Goal: Task Accomplishment & Management: Manage account settings

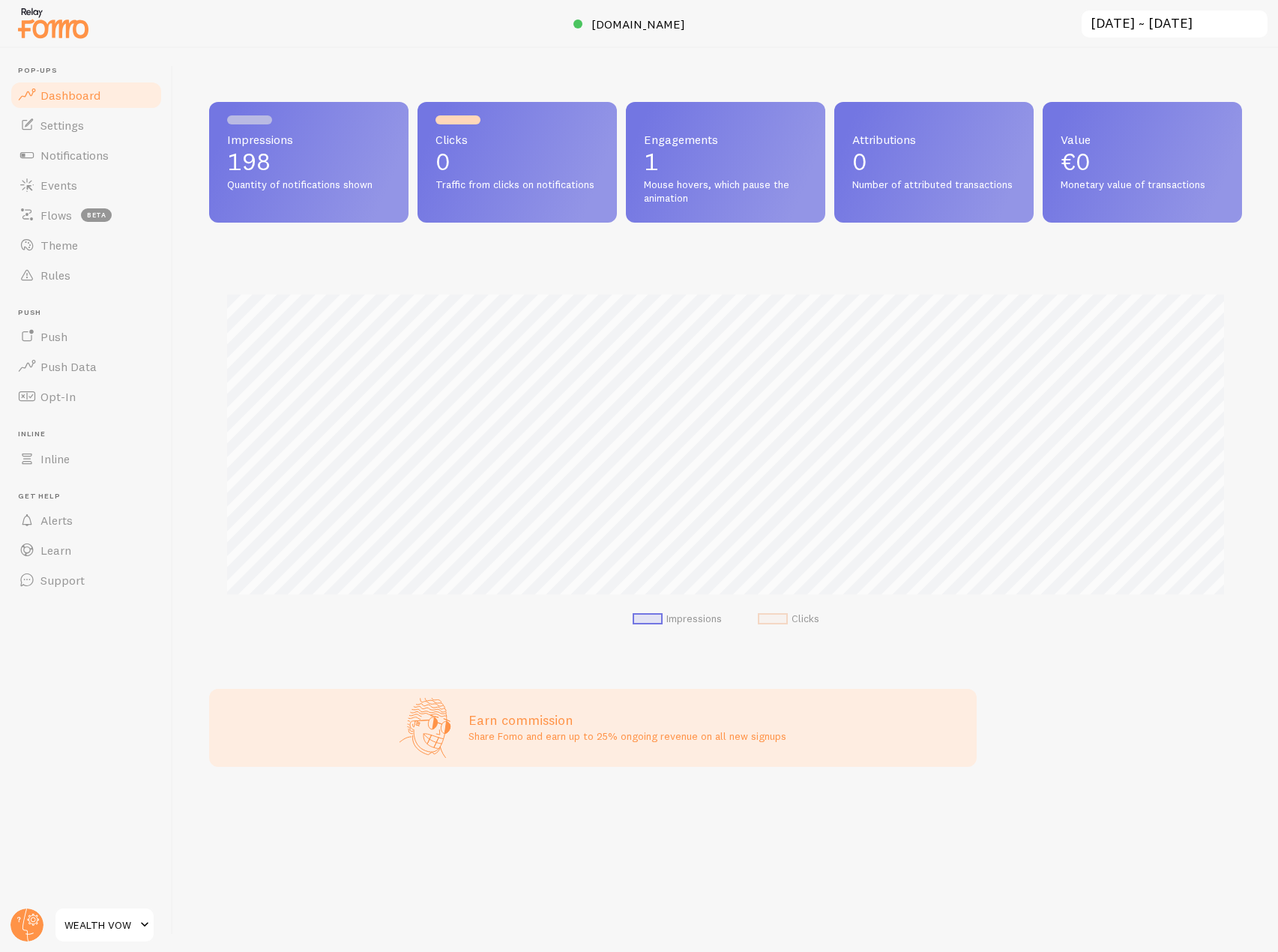
scroll to position [749395, 748575]
click at [73, 184] on span "Events" at bounding box center [59, 185] width 36 height 15
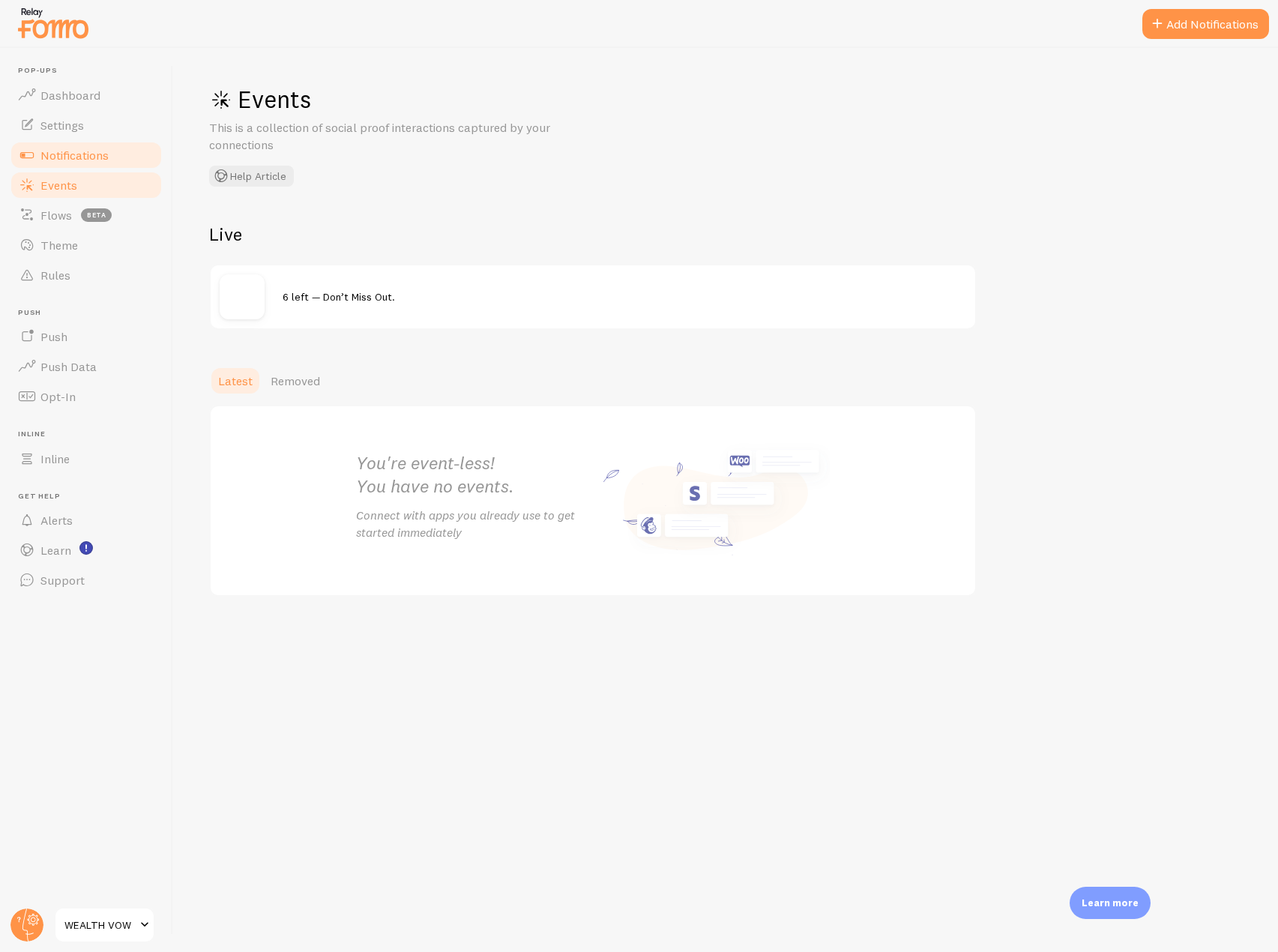
click at [147, 154] on link "Notifications" at bounding box center [86, 155] width 154 height 30
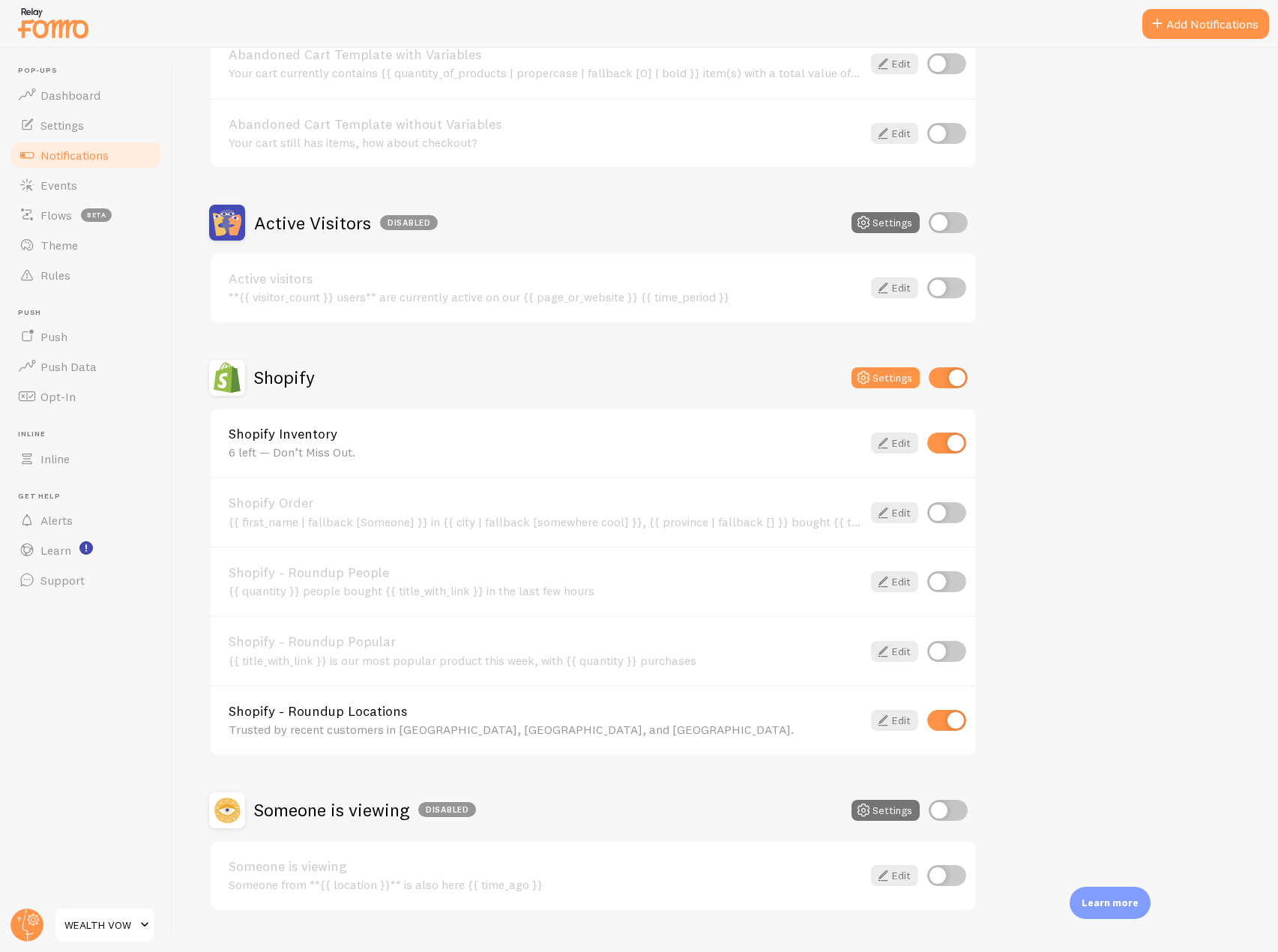
scroll to position [256, 0]
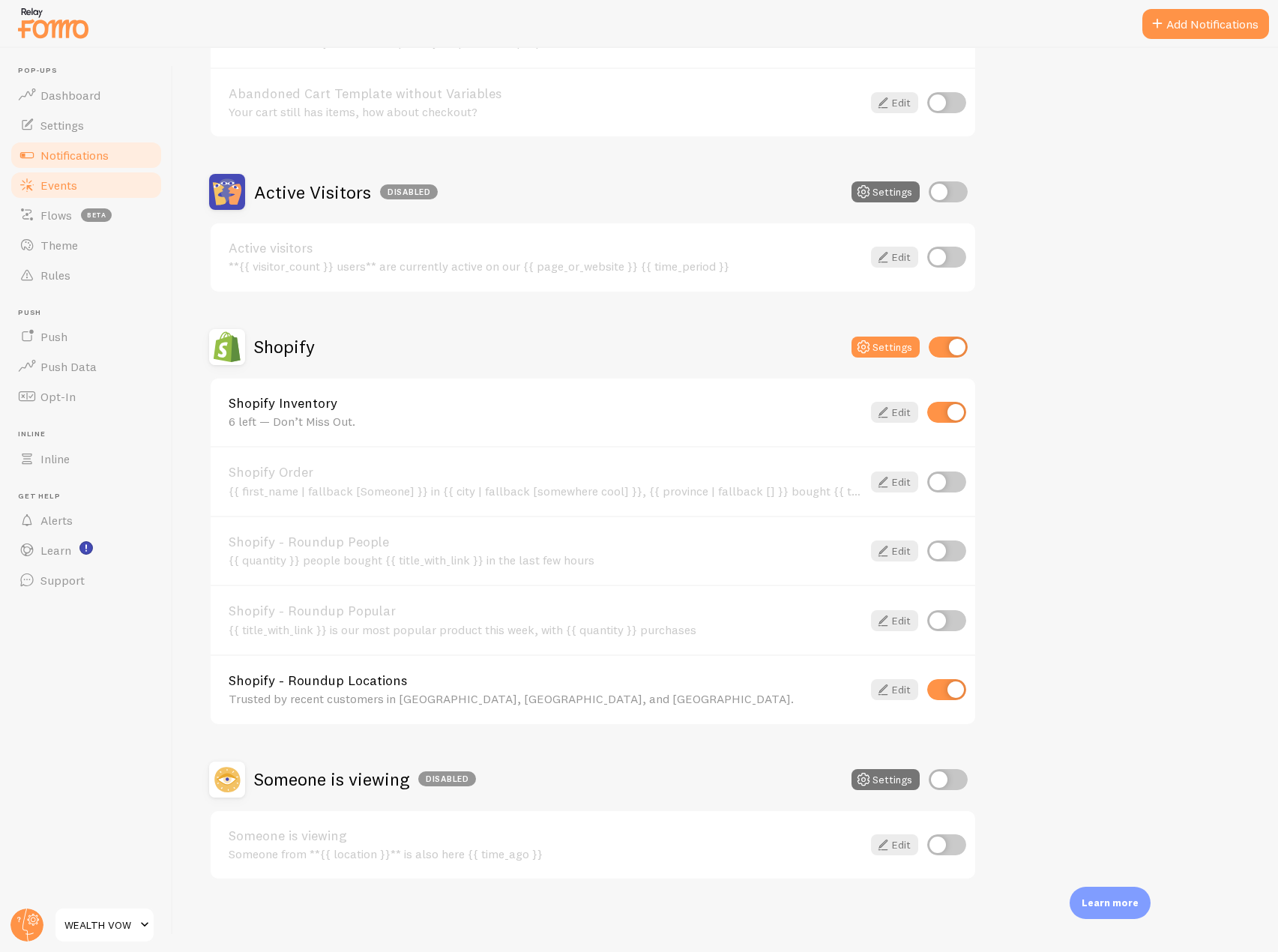
click at [91, 173] on link "Events" at bounding box center [86, 185] width 154 height 30
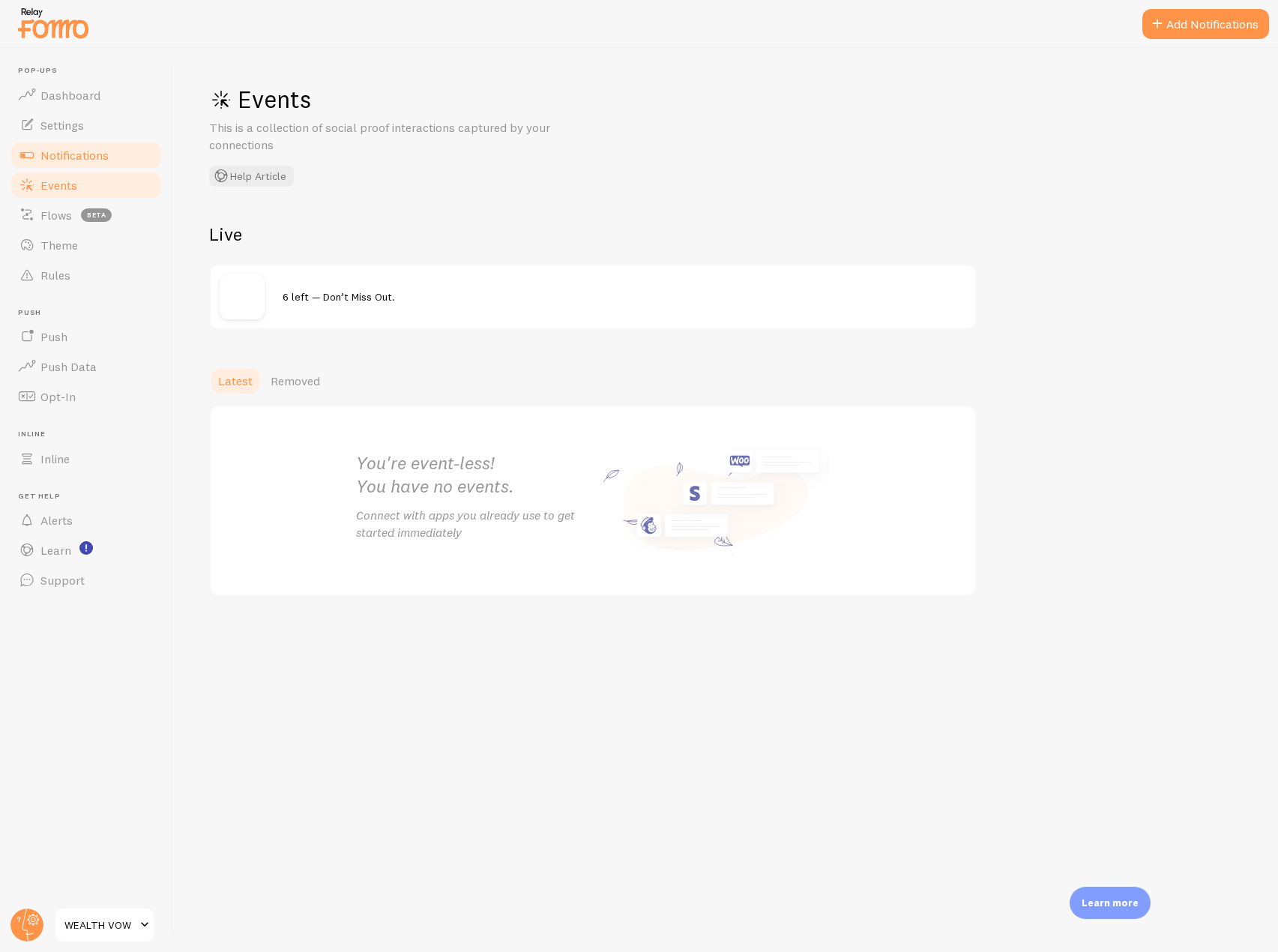
click at [92, 154] on span "Notifications" at bounding box center [74, 154] width 68 height 15
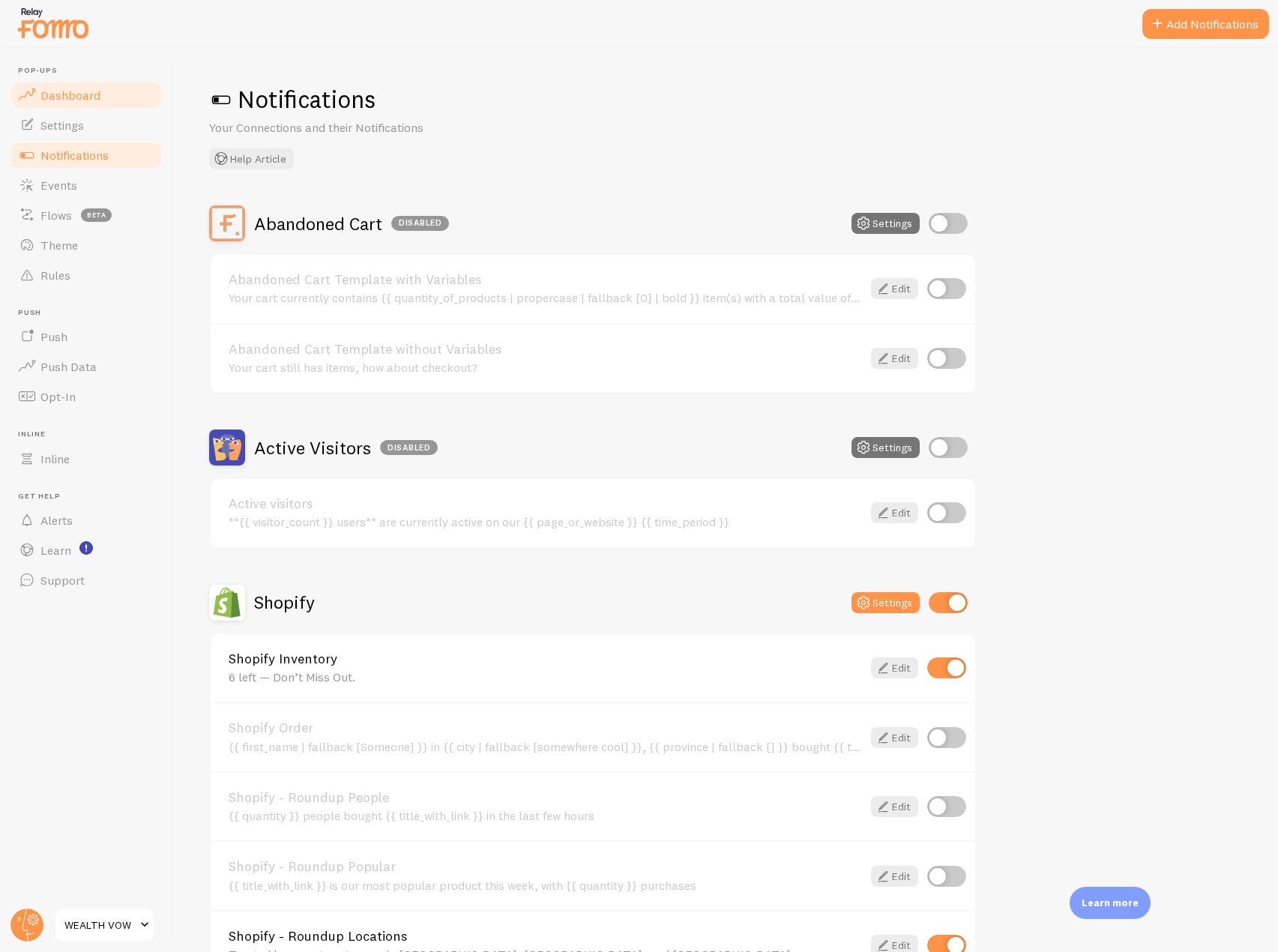
click at [79, 93] on span "Dashboard" at bounding box center [70, 95] width 60 height 15
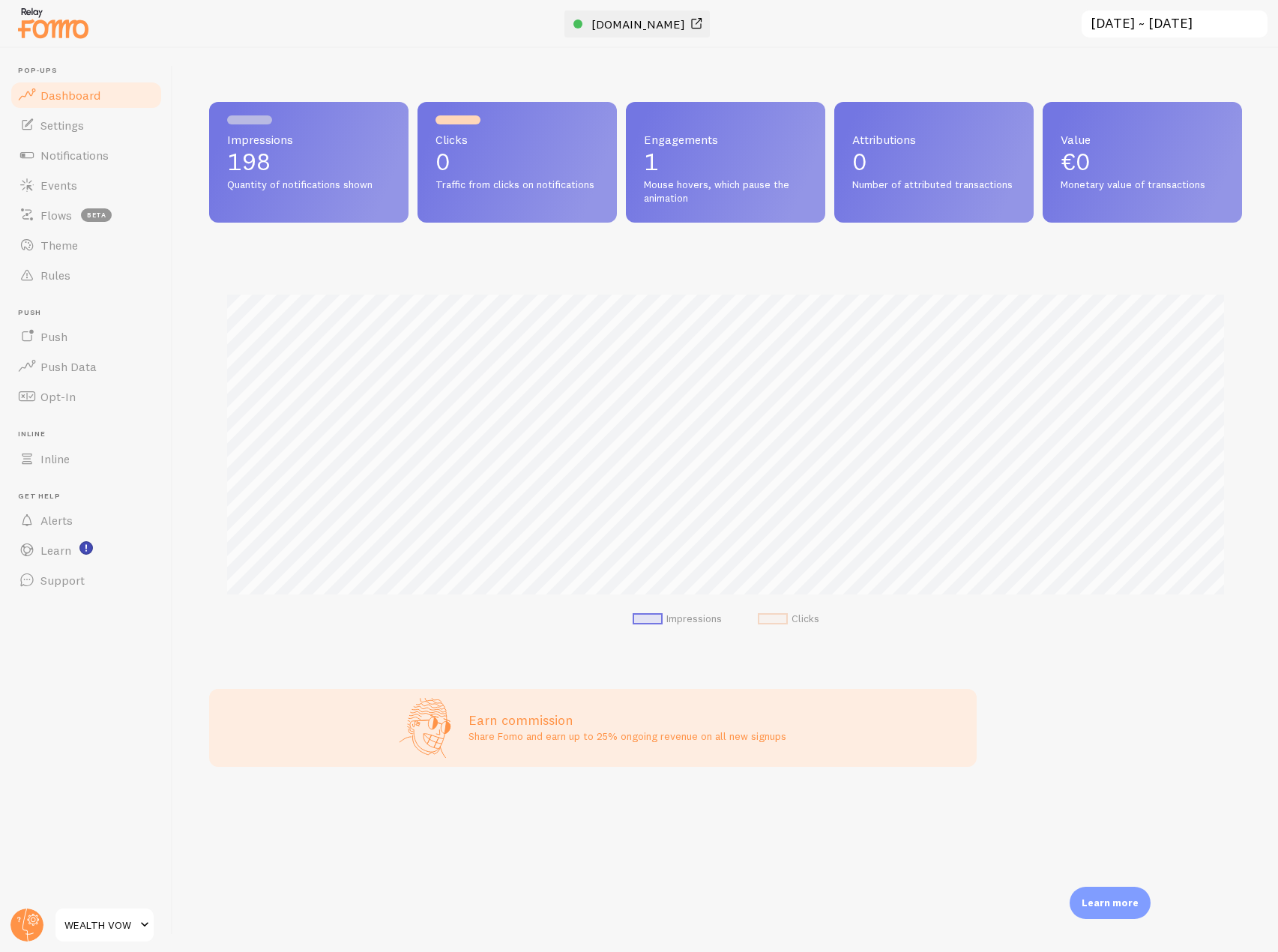
scroll to position [394, 1033]
click at [641, 21] on span "[DOMAIN_NAME]" at bounding box center [638, 24] width 93 height 15
click at [124, 153] on link "Notifications" at bounding box center [86, 155] width 154 height 30
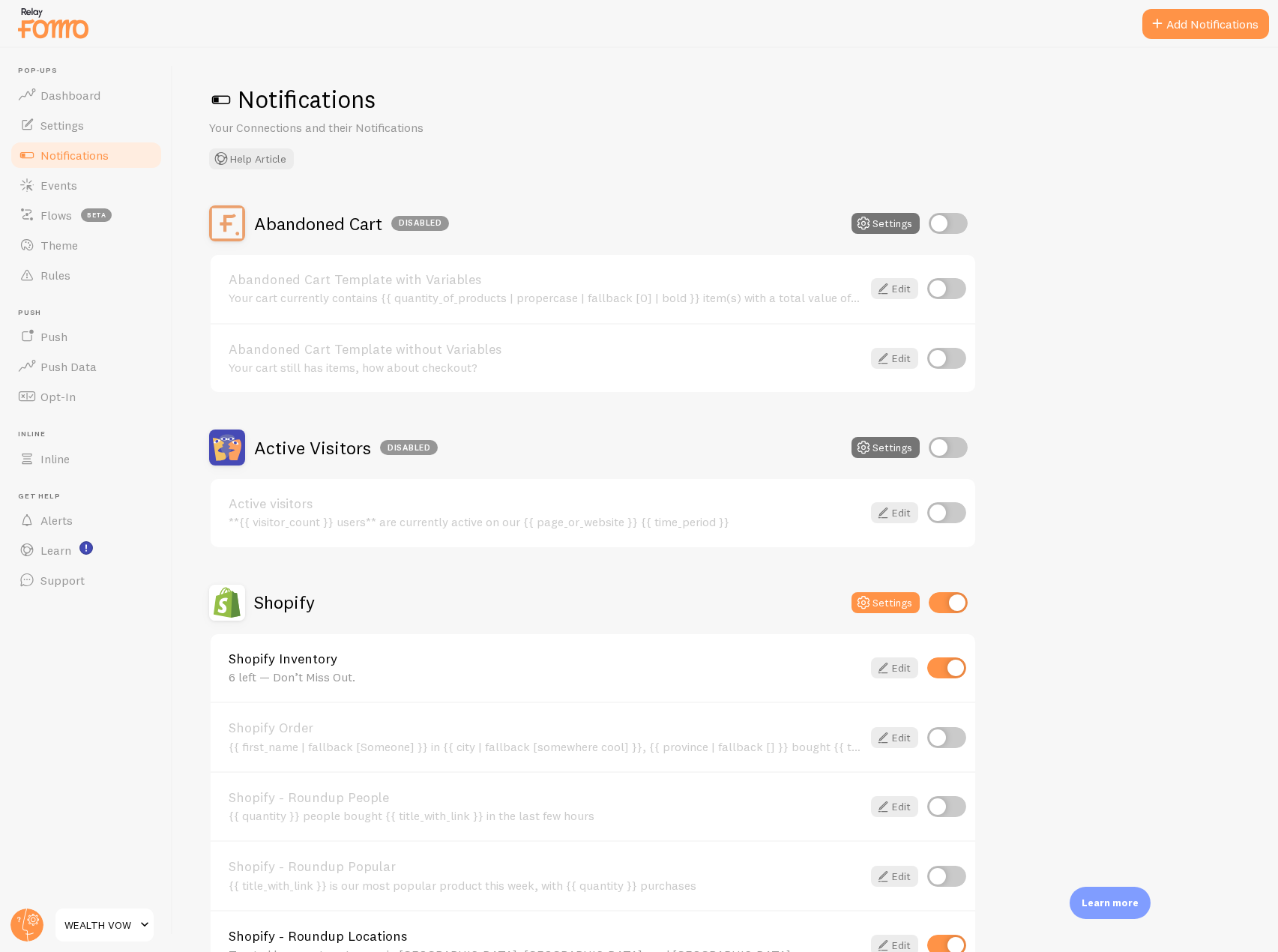
scroll to position [150, 0]
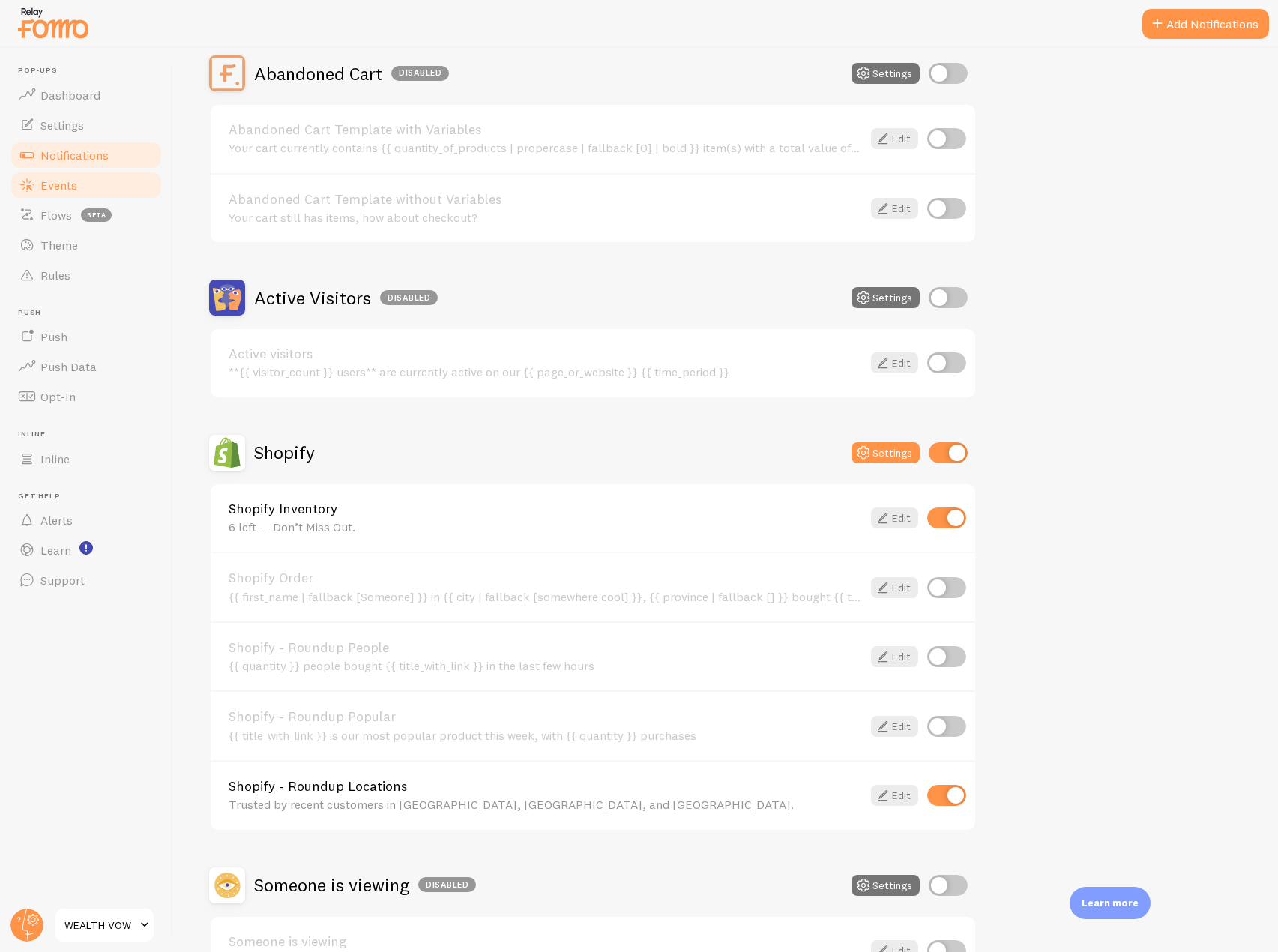
click at [71, 183] on span "Events" at bounding box center [59, 185] width 36 height 15
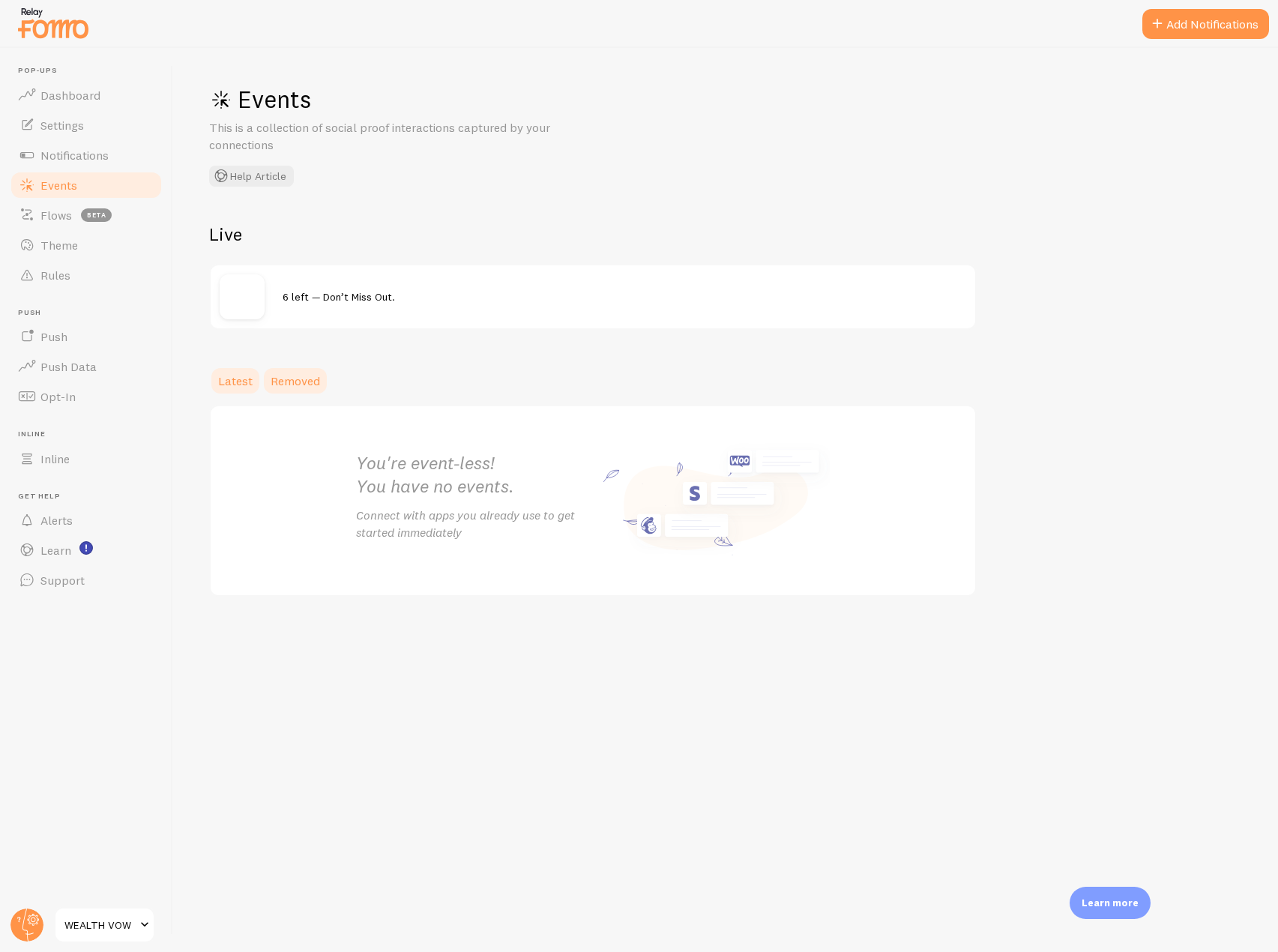
click at [291, 368] on link "Removed" at bounding box center [295, 381] width 67 height 30
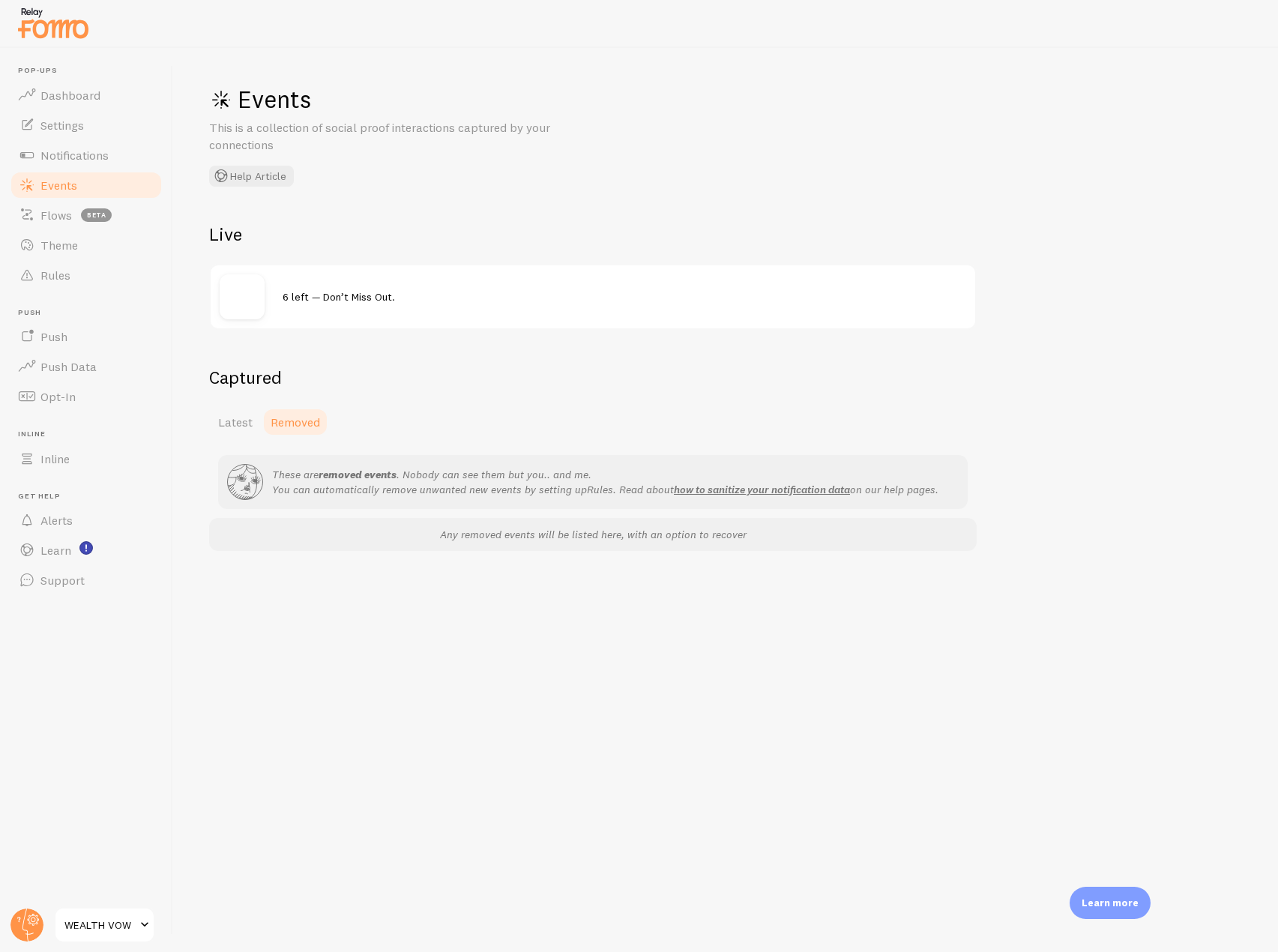
click at [224, 401] on div "Captured Latest Removed These are removed events . Nobody can see them but you.…" at bounding box center [592, 459] width 767 height 185
click at [229, 440] on div "Captured Latest Removed These are removed events . Nobody can see them but you.…" at bounding box center [592, 459] width 767 height 185
click at [229, 415] on span "Latest" at bounding box center [235, 422] width 35 height 15
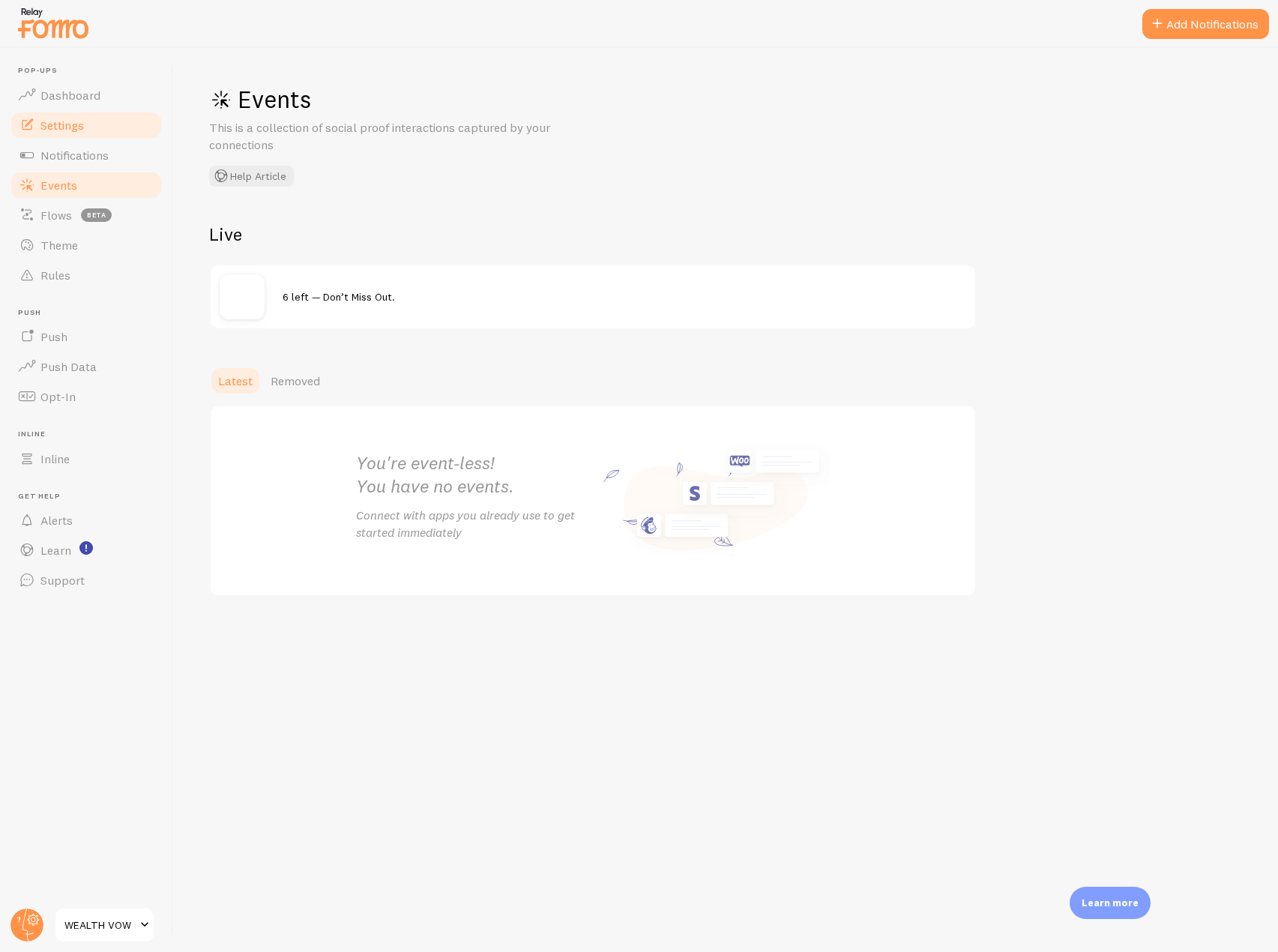
click at [118, 111] on link "Settings" at bounding box center [86, 125] width 154 height 30
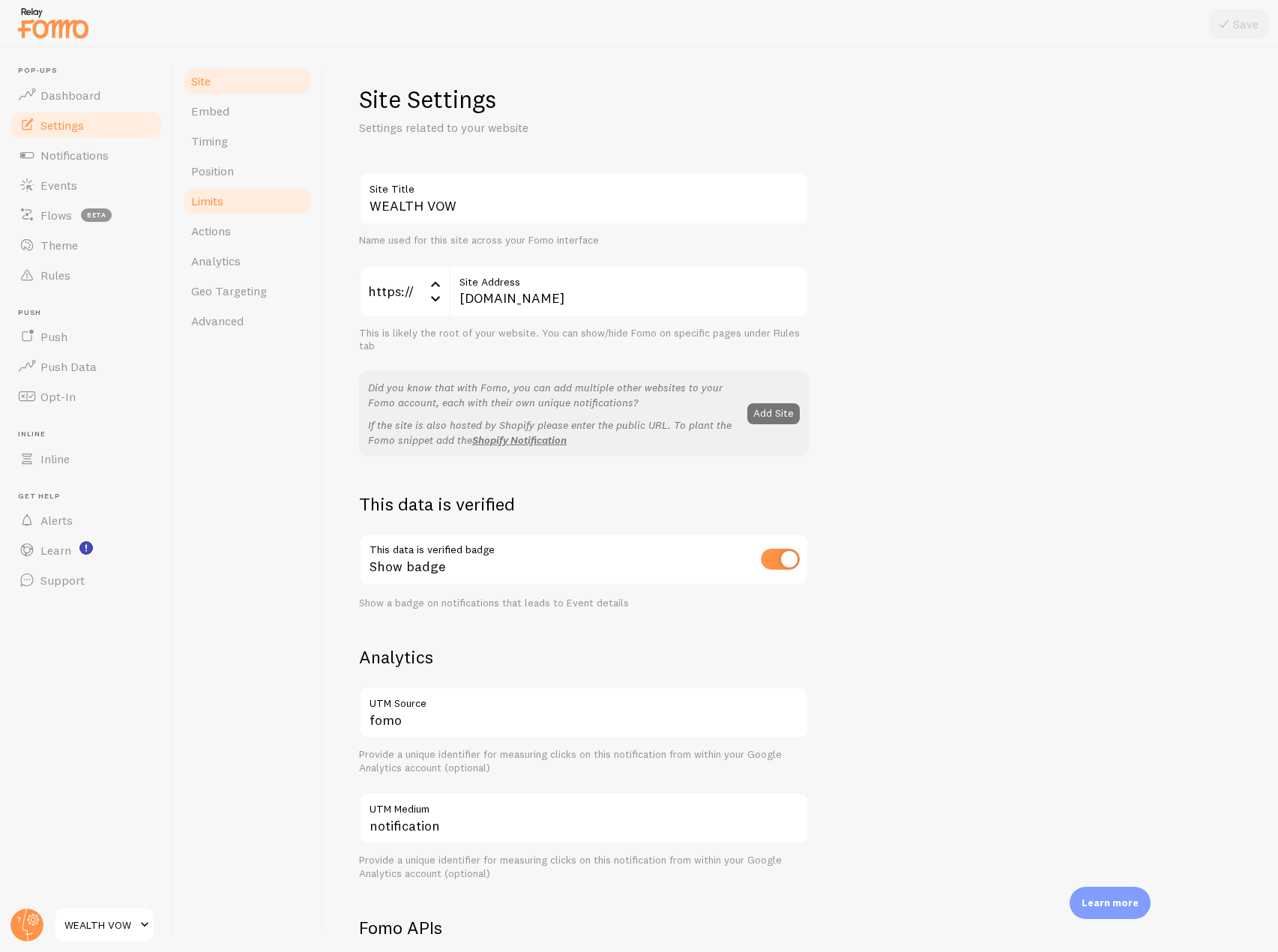
click at [229, 205] on link "Limits" at bounding box center [248, 201] width 131 height 30
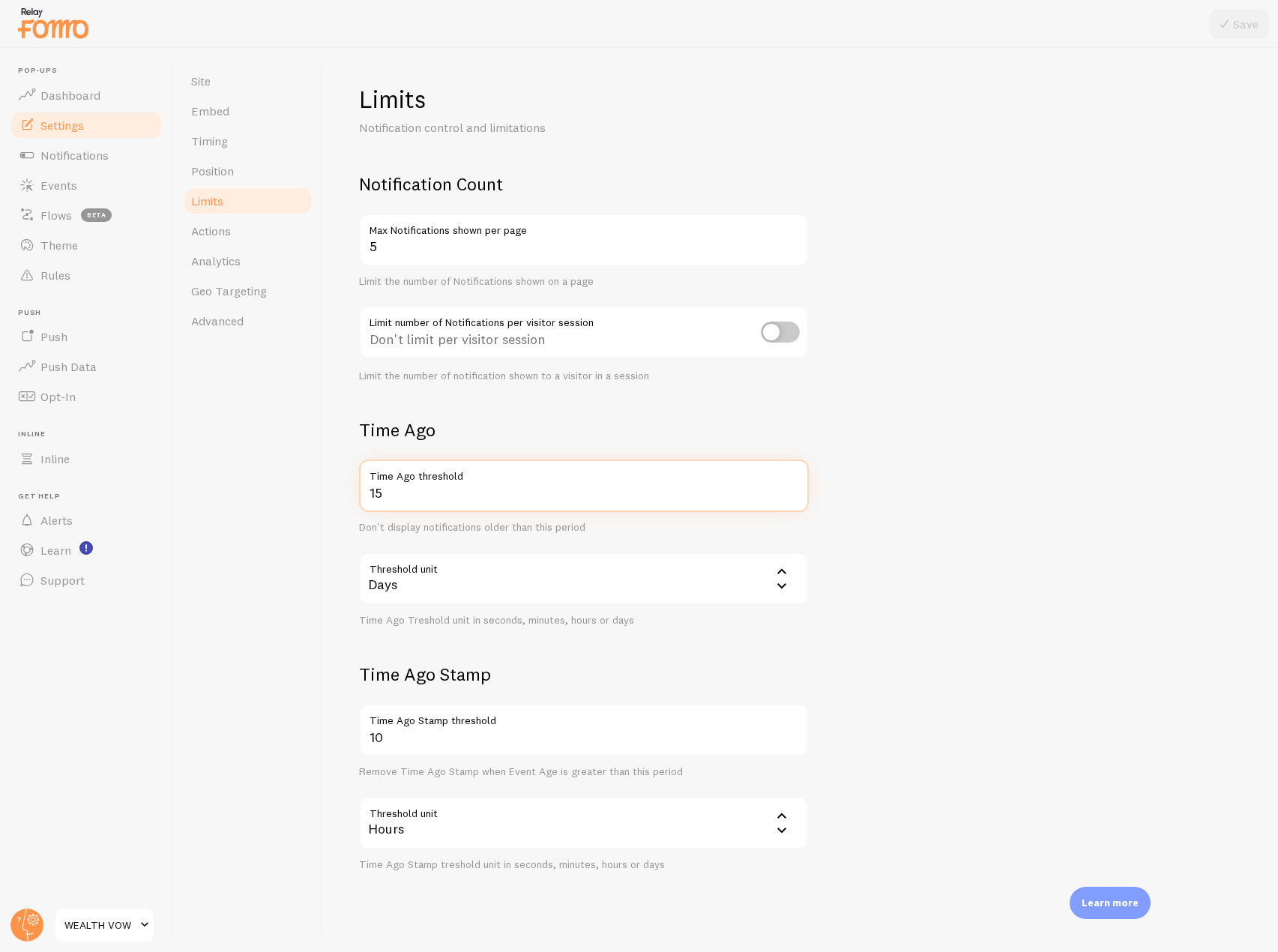
drag, startPoint x: 454, startPoint y: 490, endPoint x: 299, endPoint y: 490, distance: 155.0
click at [299, 490] on div "Site Embed Timing Position Limits Actions Analytics Geo Targeting Advanced Limi…" at bounding box center [725, 501] width 1105 height 904
type input "45"
click at [1230, 28] on icon at bounding box center [1224, 24] width 18 height 18
click at [96, 179] on link "Events" at bounding box center [86, 185] width 154 height 30
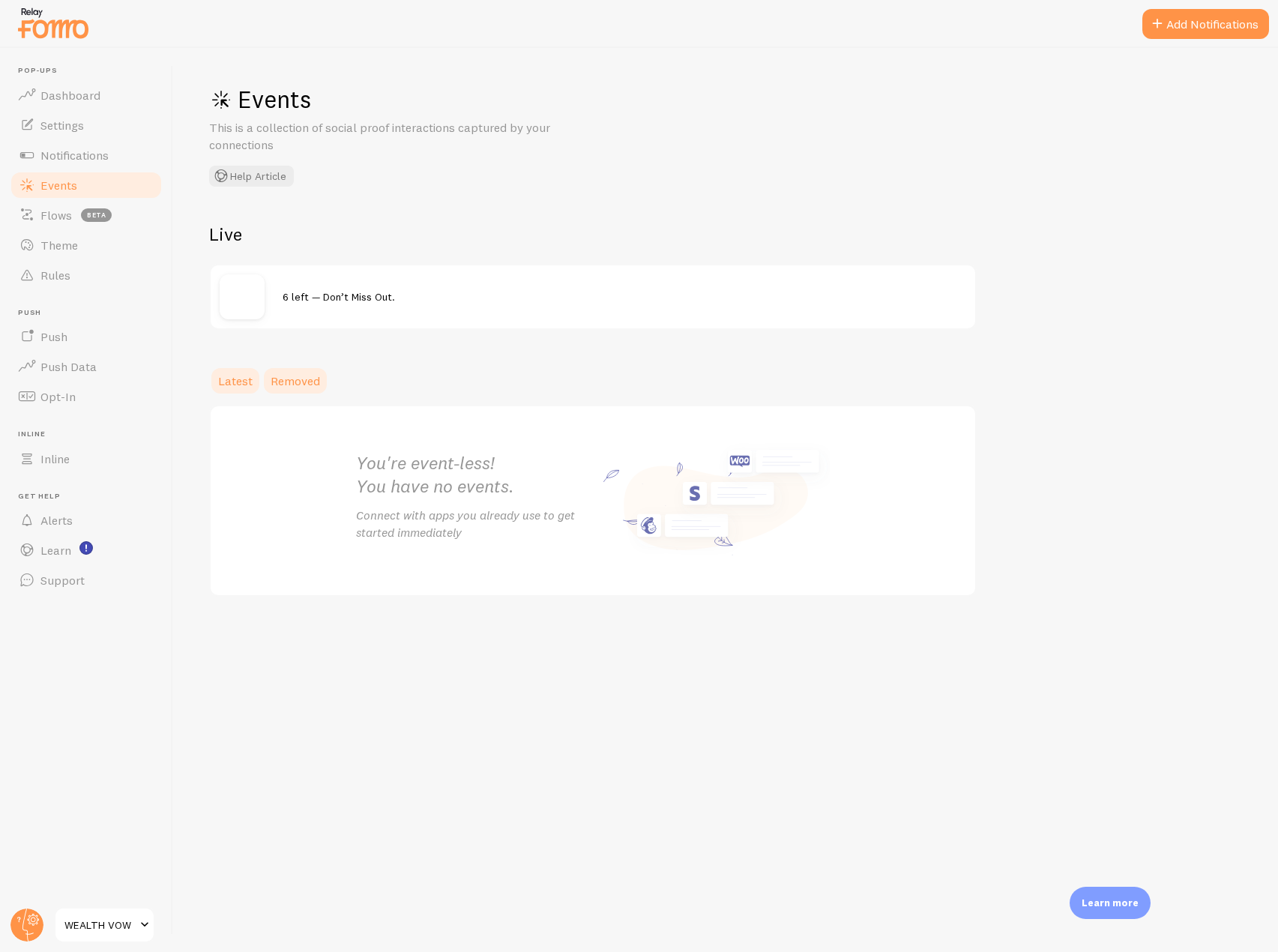
click at [318, 382] on span "Removed" at bounding box center [295, 380] width 49 height 15
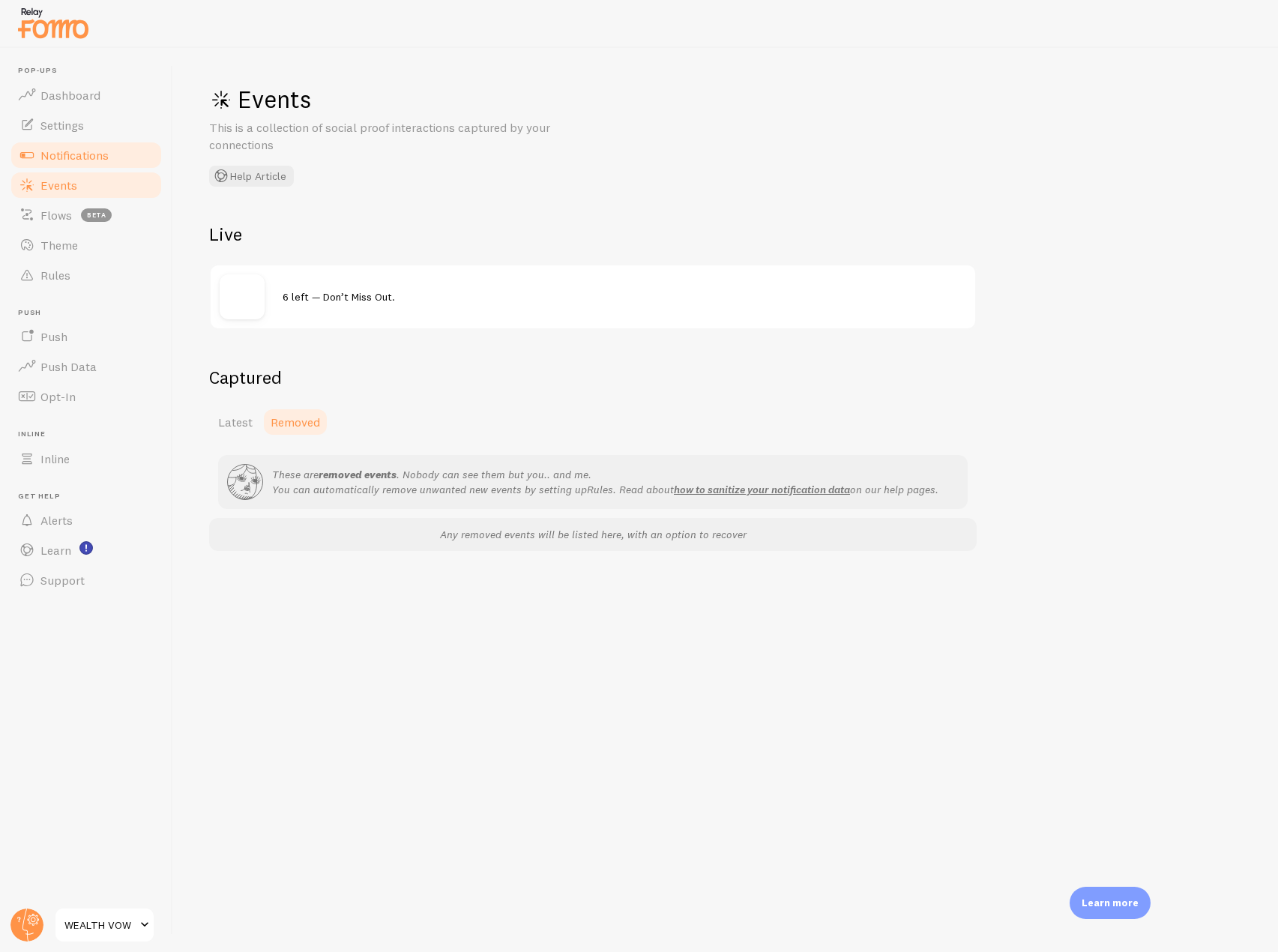
click at [112, 162] on link "Notifications" at bounding box center [86, 155] width 154 height 30
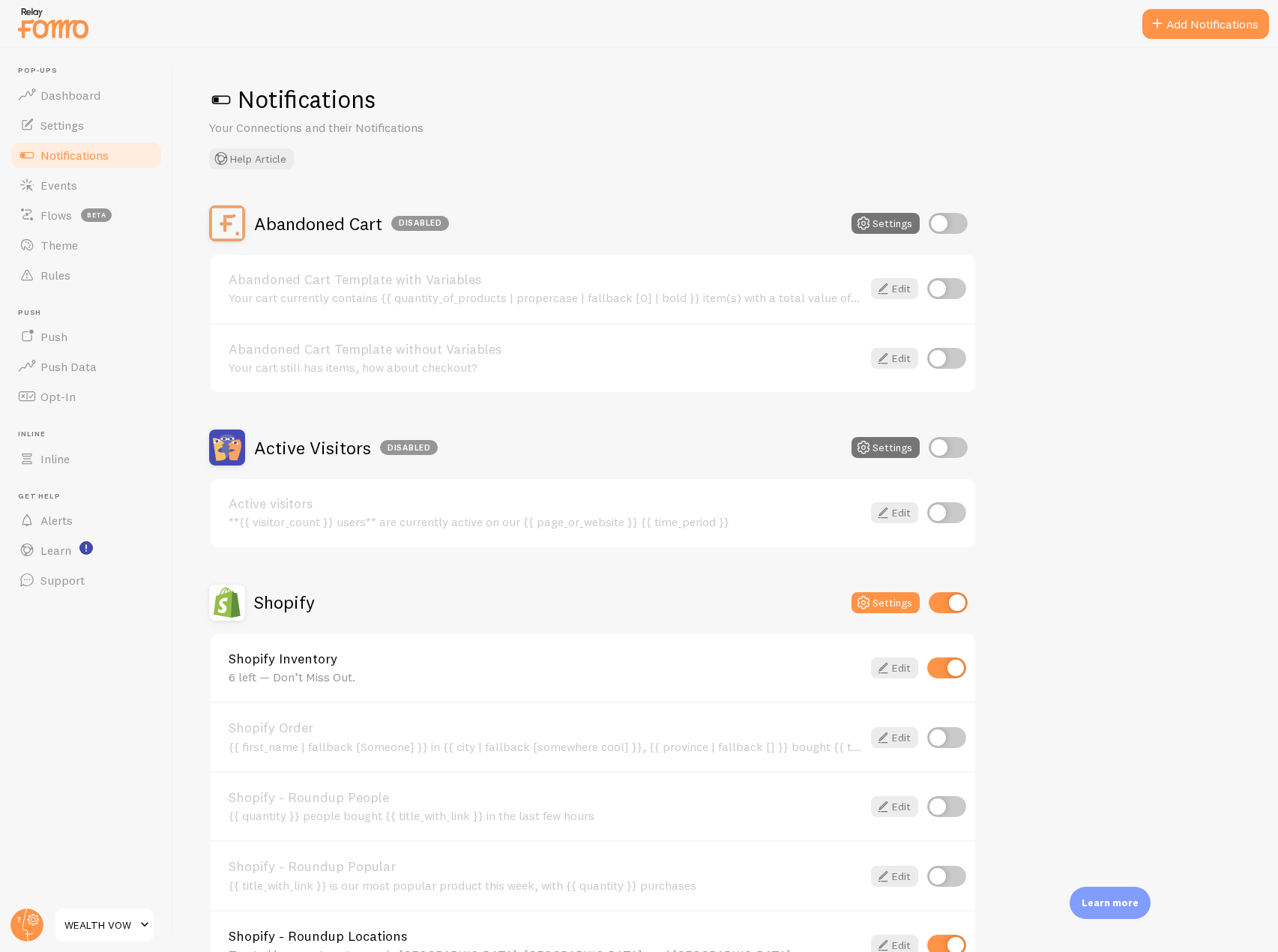
scroll to position [225, 0]
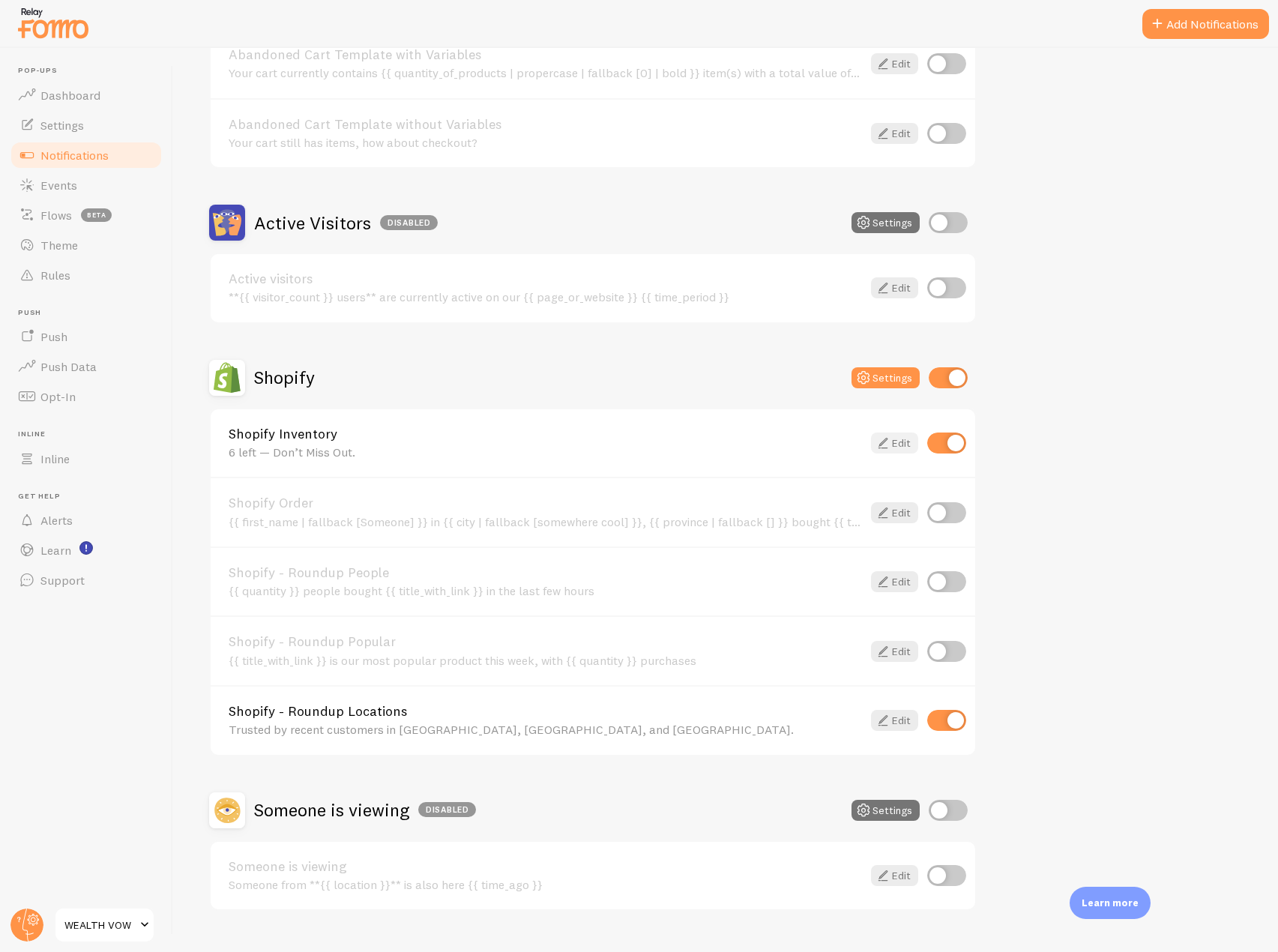
click at [896, 442] on link "Edit" at bounding box center [895, 443] width 48 height 21
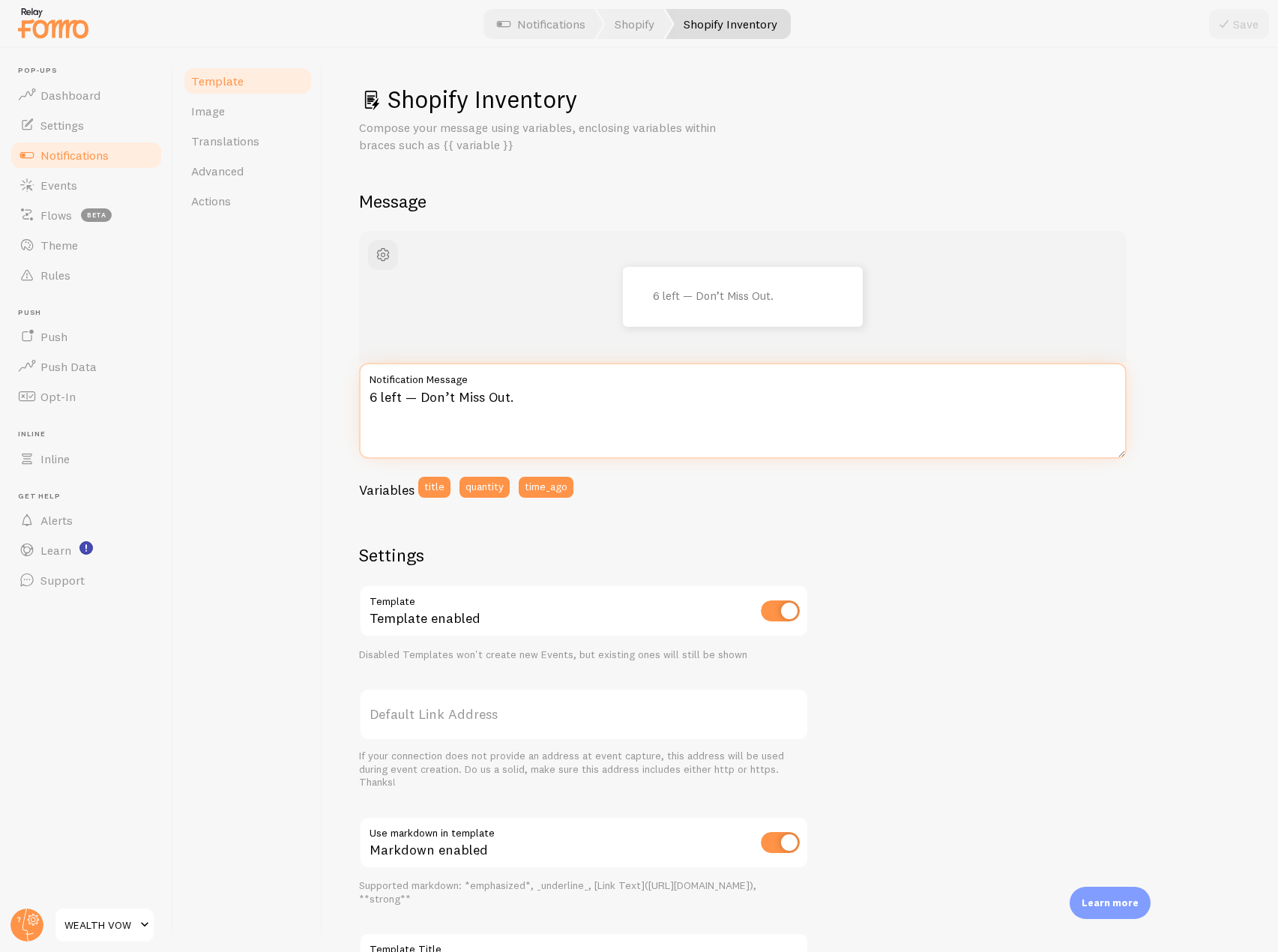
drag, startPoint x: 378, startPoint y: 396, endPoint x: 366, endPoint y: 396, distance: 12.0
click at [366, 396] on textarea "6 left — Don’t Miss Out." at bounding box center [742, 410] width 767 height 96
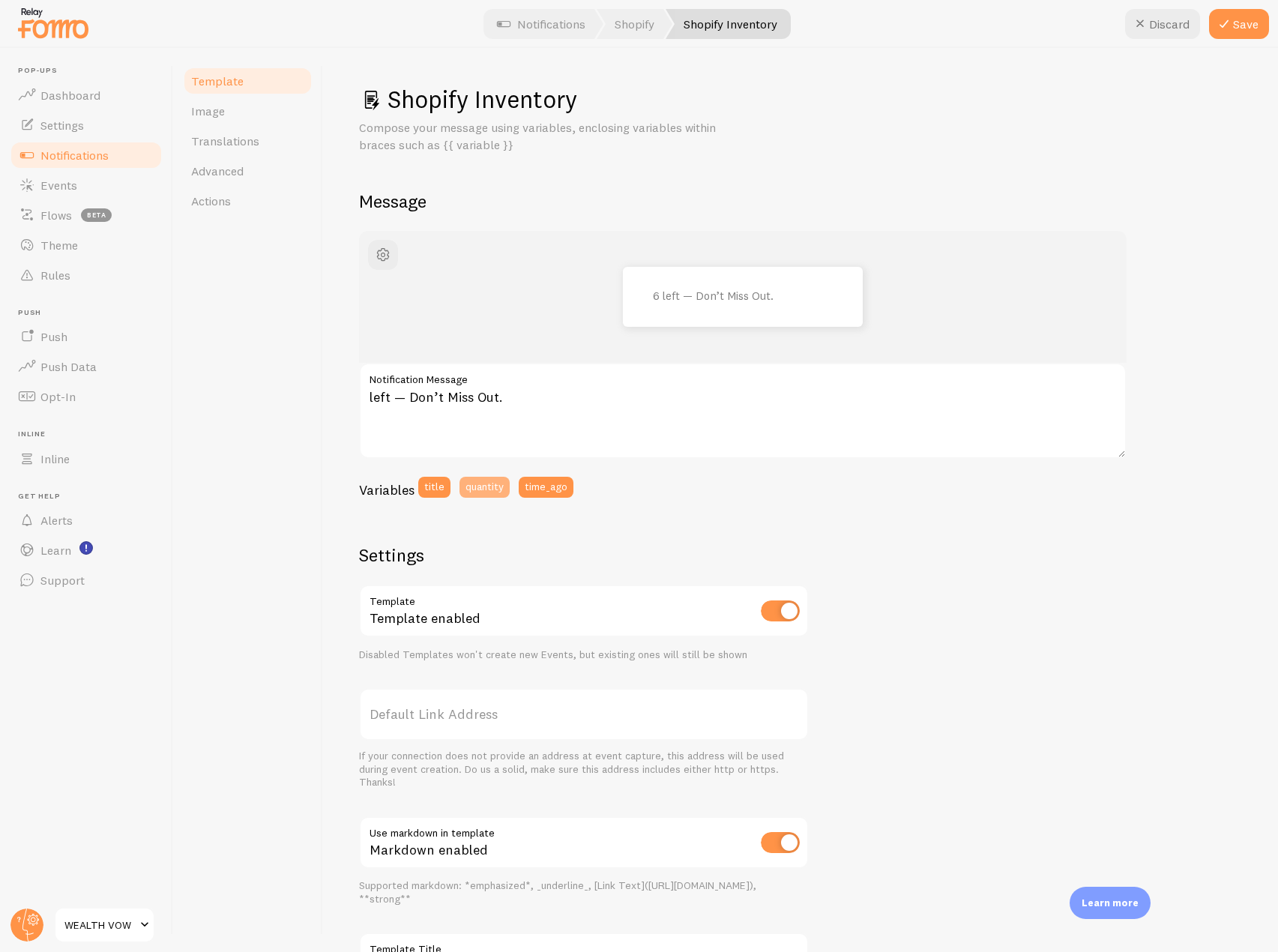
click at [496, 492] on button "quantity" at bounding box center [484, 487] width 50 height 21
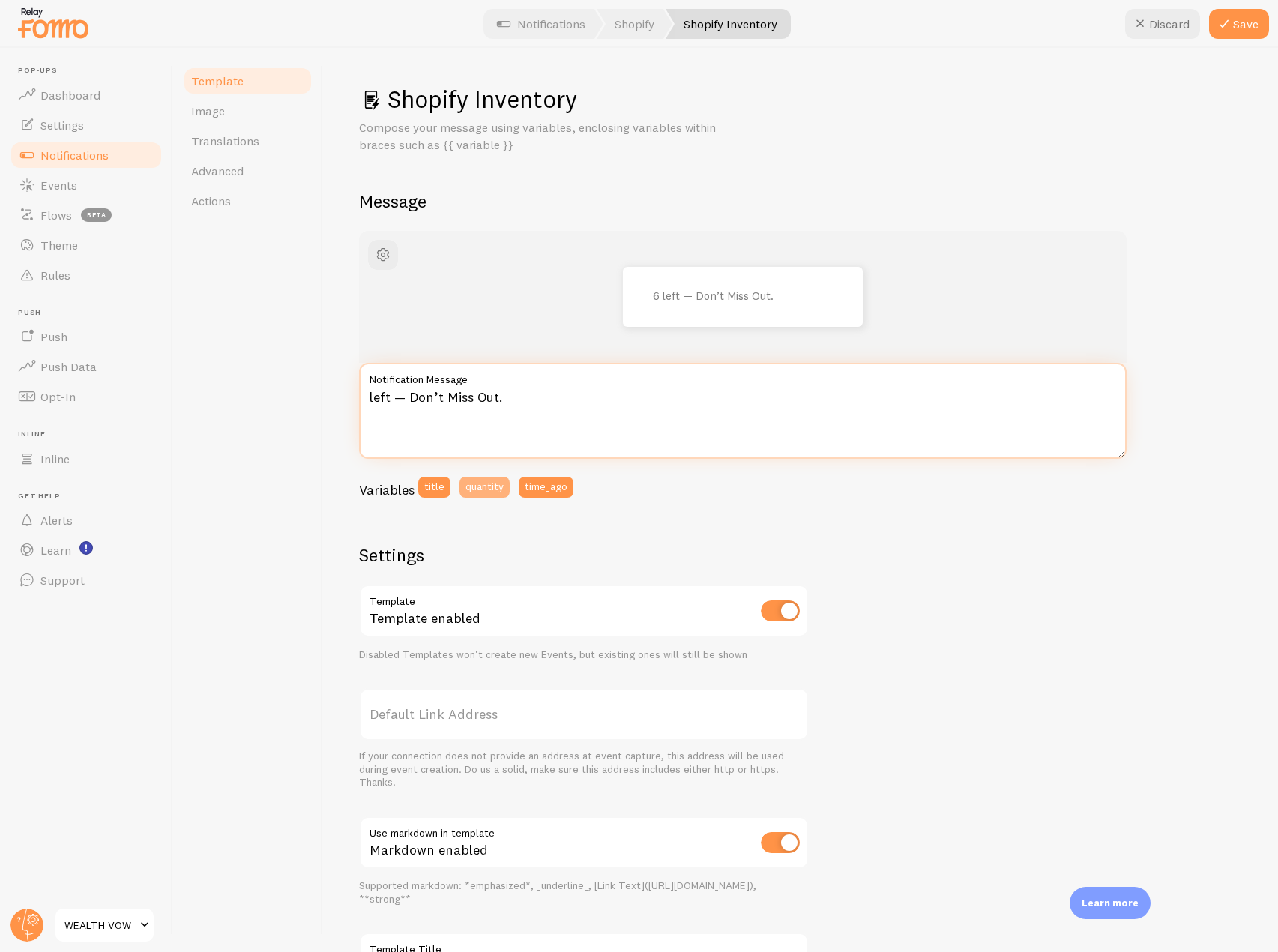
type textarea "{{ quantity }} left — Don’t Miss Out."
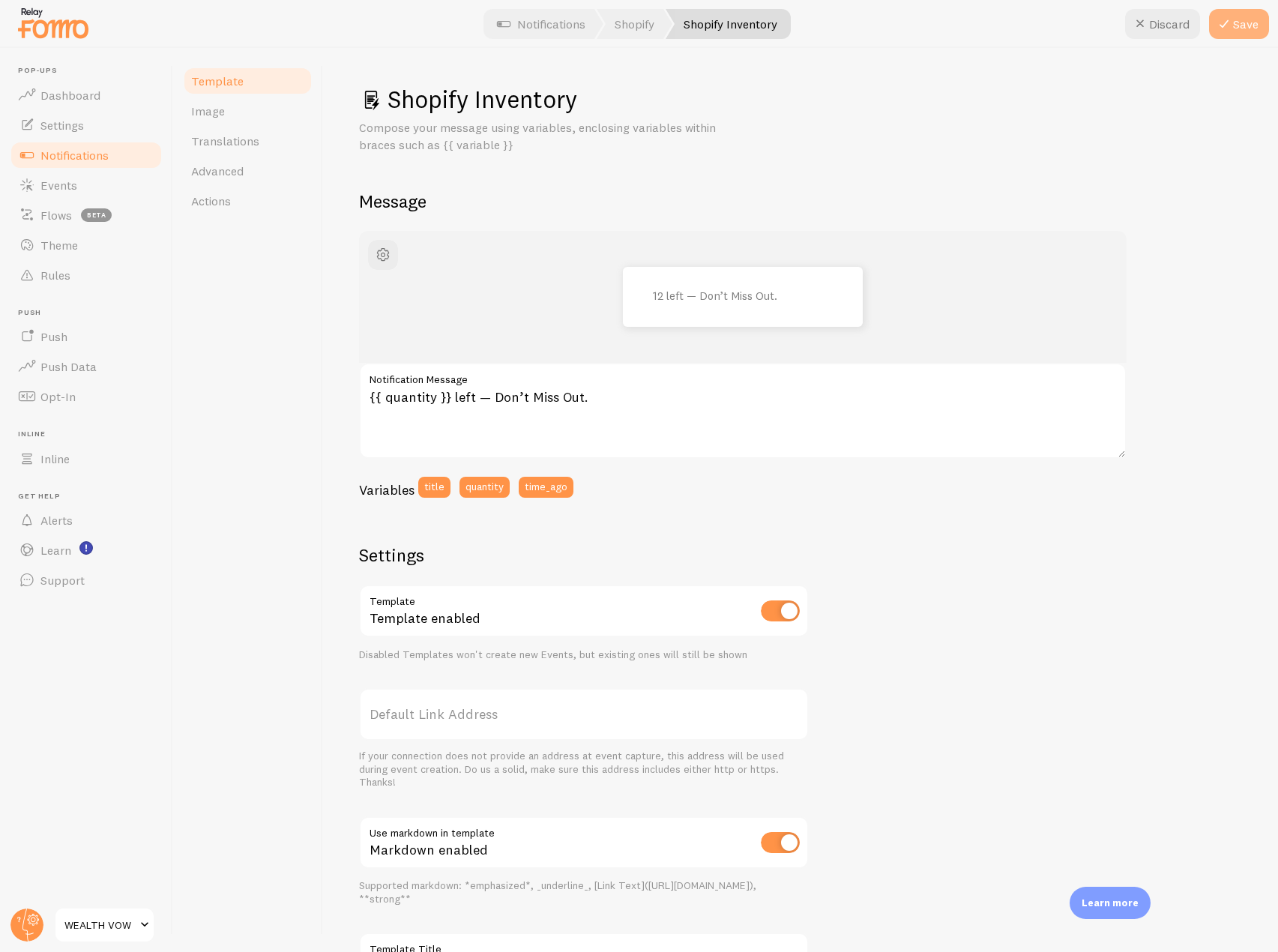
click at [1250, 15] on button "Save" at bounding box center [1239, 24] width 60 height 30
click at [131, 158] on link "Notifications" at bounding box center [86, 155] width 154 height 30
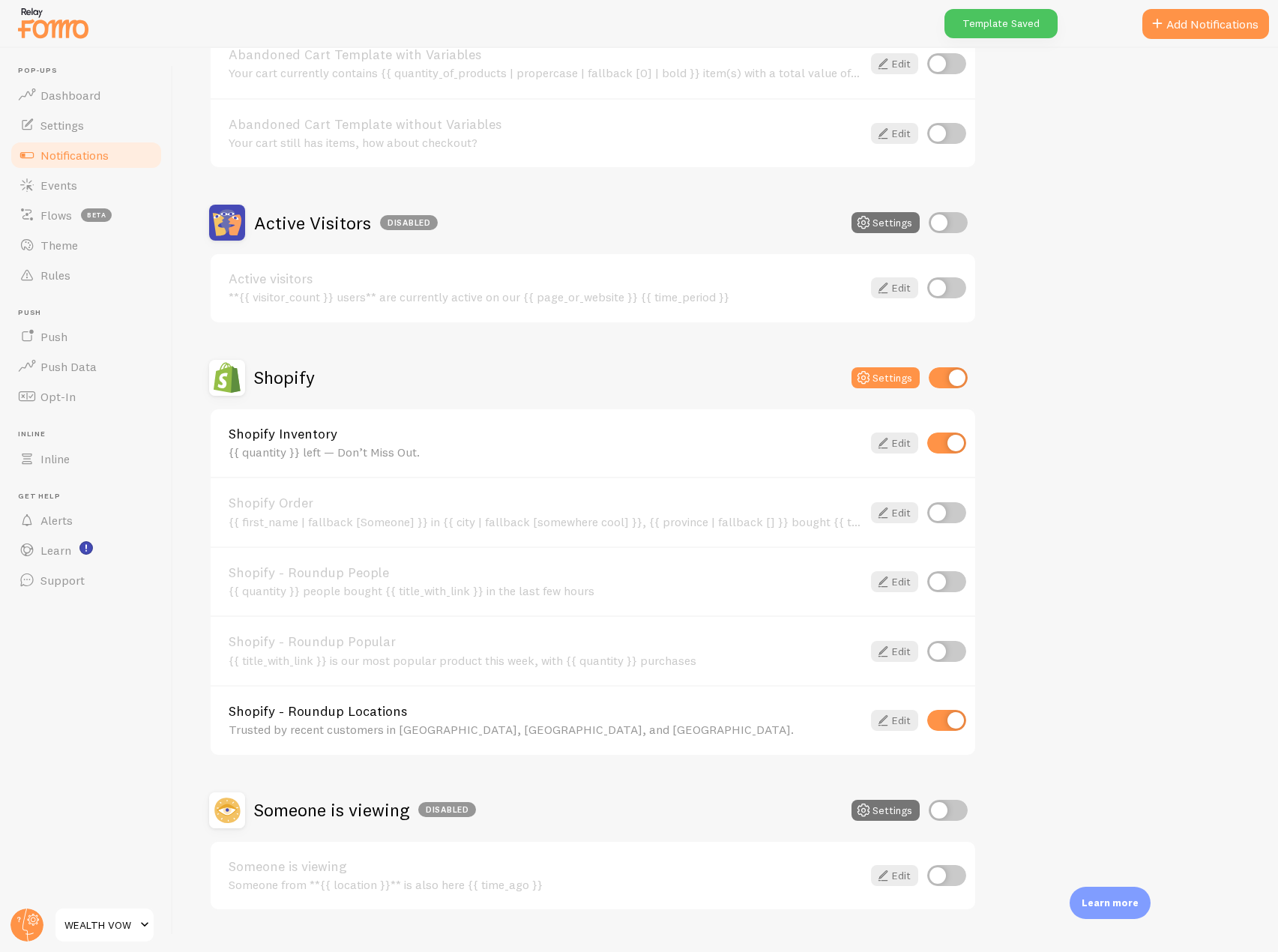
scroll to position [256, 0]
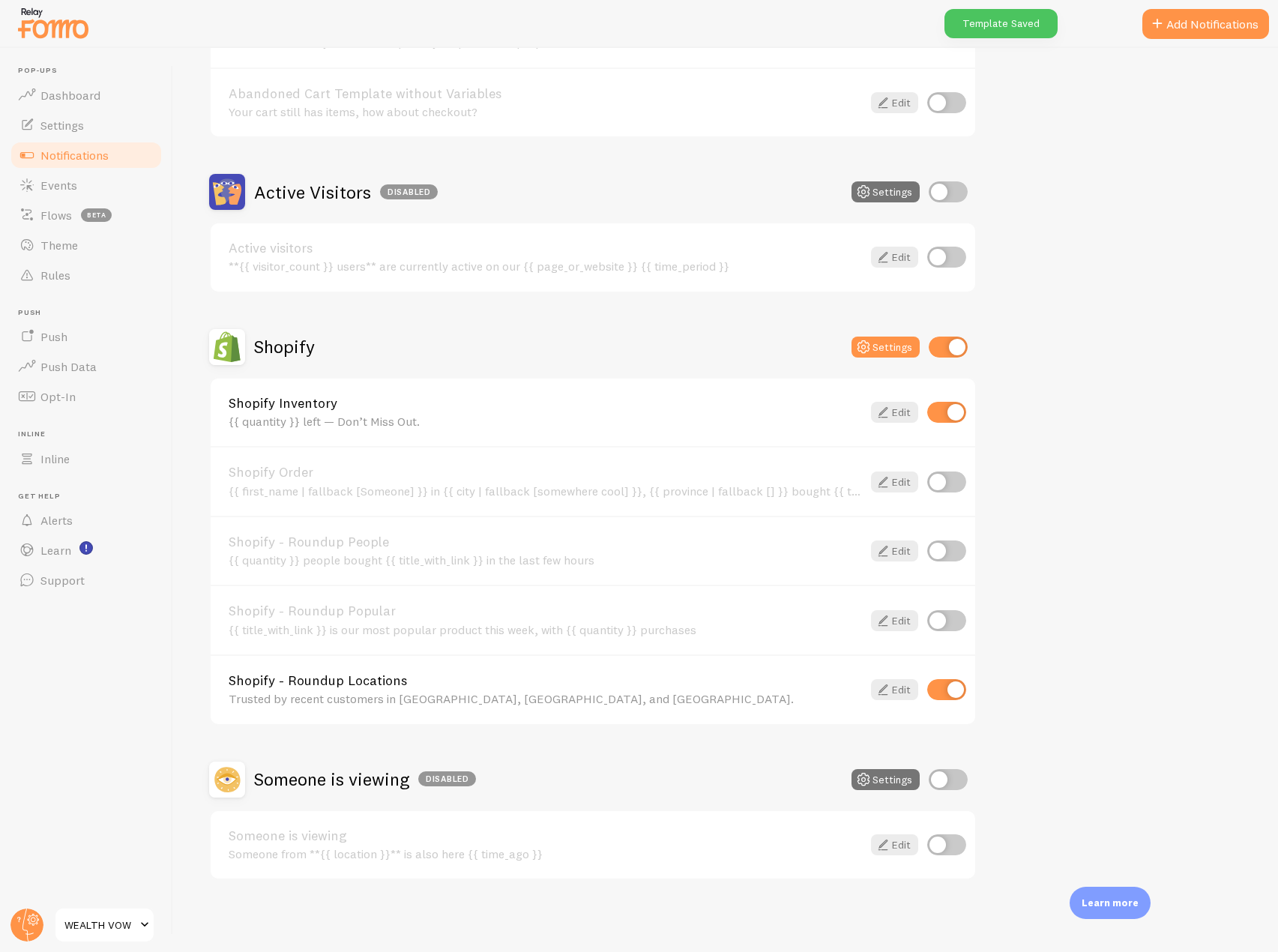
click at [463, 683] on link "Shopify - Roundup Locations" at bounding box center [546, 680] width 633 height 13
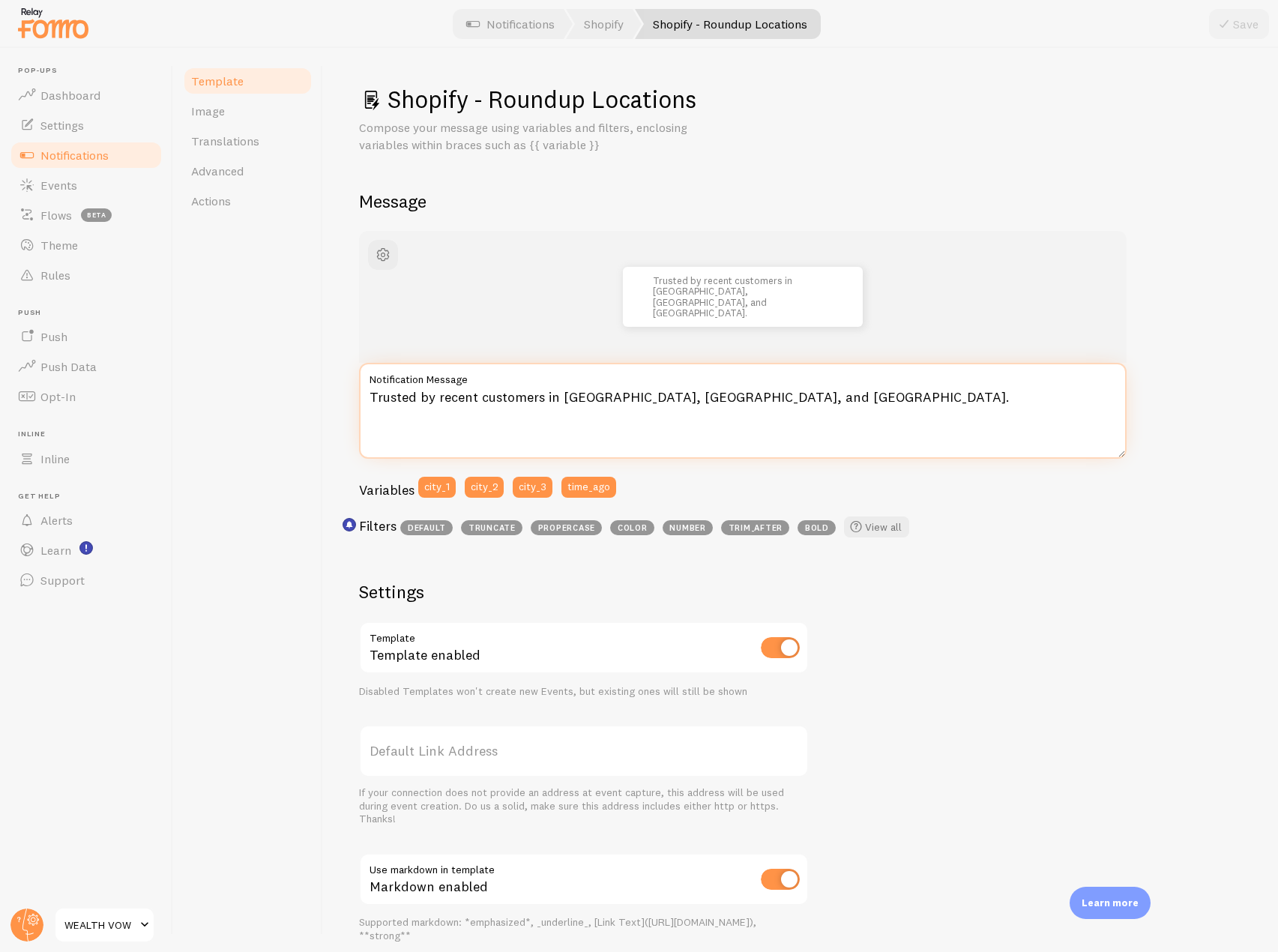
drag, startPoint x: 706, startPoint y: 395, endPoint x: 560, endPoint y: 396, distance: 146.0
click at [560, 396] on textarea "Trusted by recent customers in [GEOGRAPHIC_DATA], [GEOGRAPHIC_DATA], and [GEOGR…" at bounding box center [742, 410] width 767 height 96
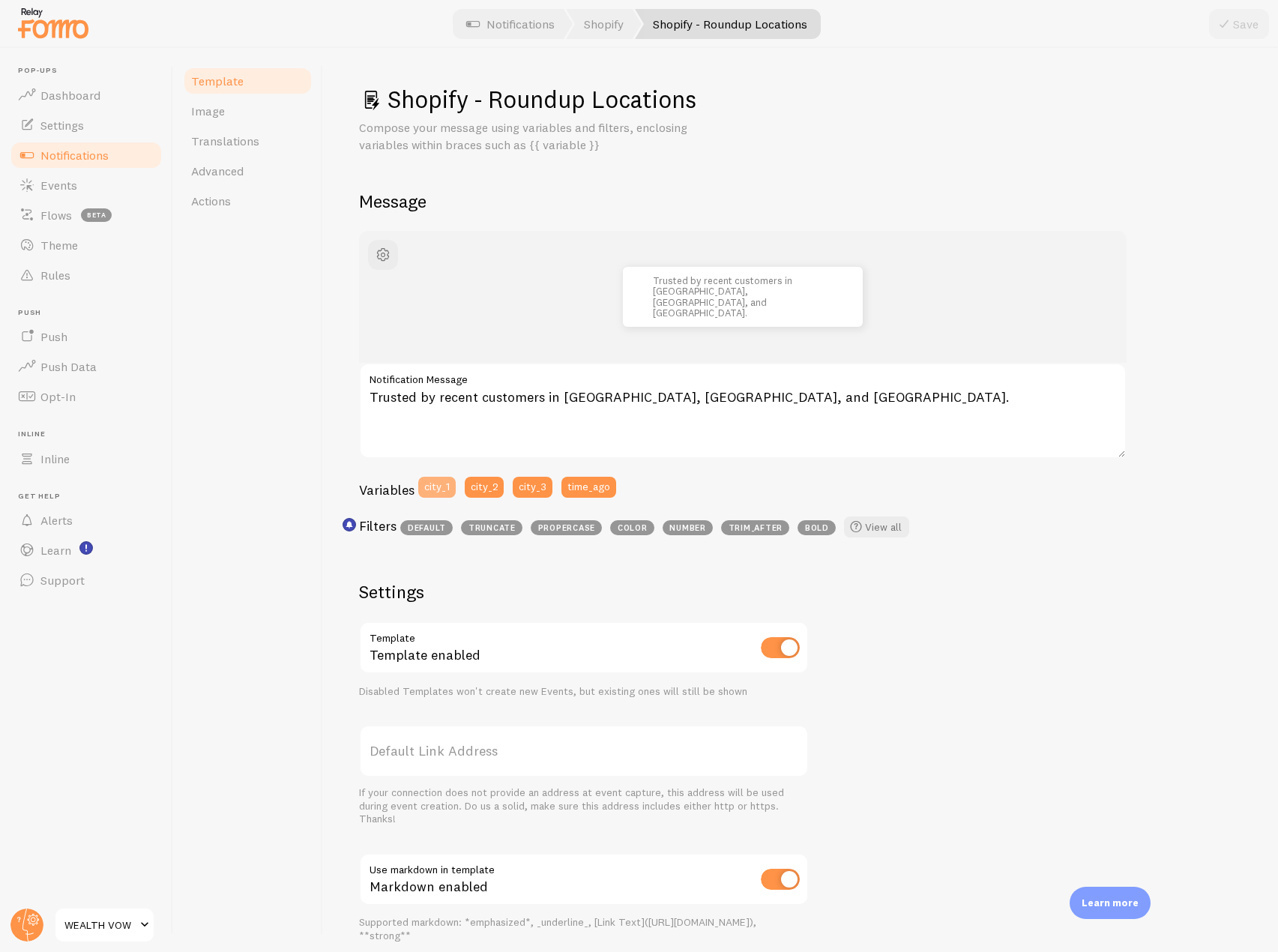
click at [443, 492] on button "city_1" at bounding box center [436, 487] width 37 height 21
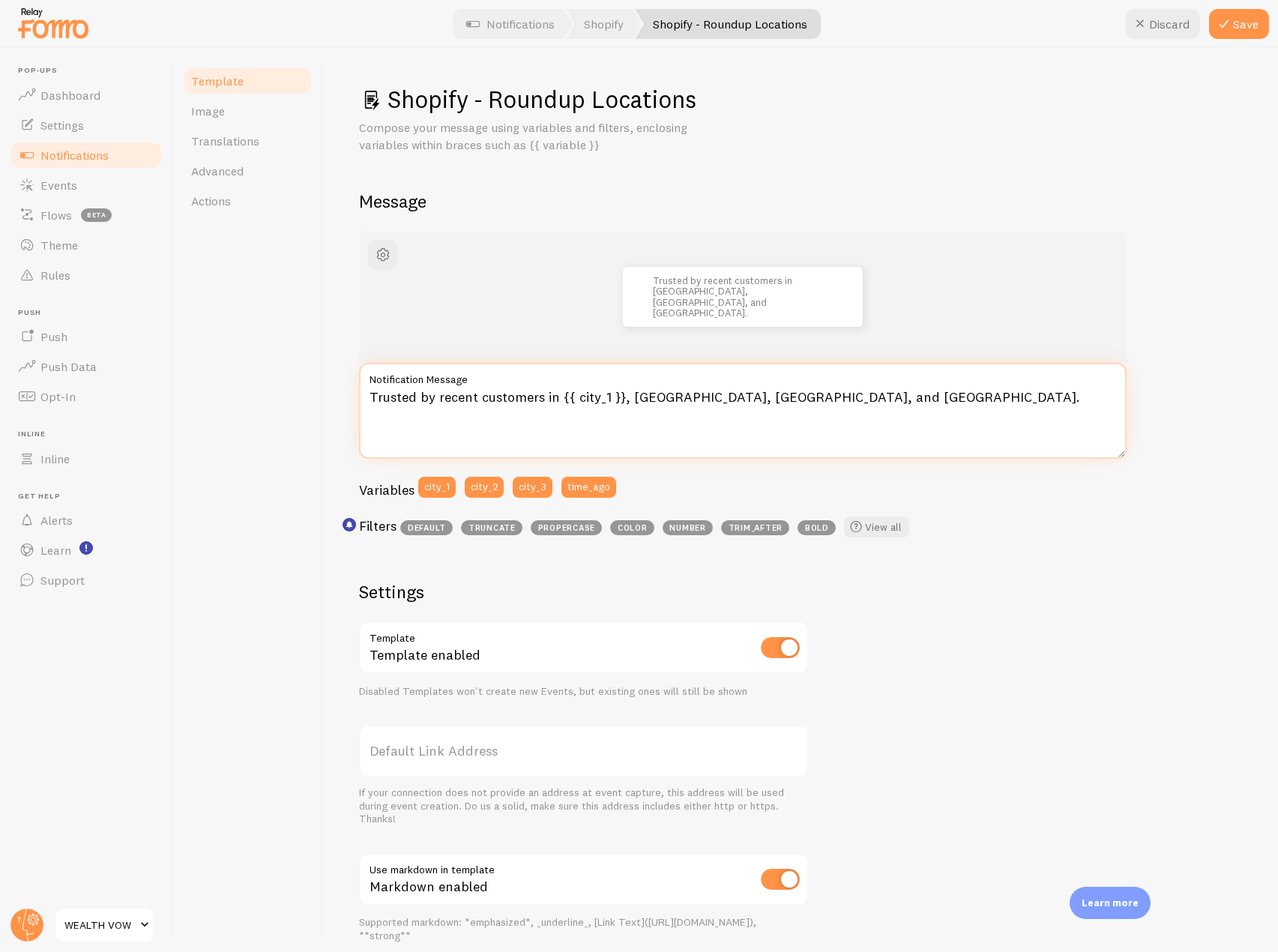
click at [635, 398] on textarea "Trusted by recent customers in {{ city_1 }}, [GEOGRAPHIC_DATA], [GEOGRAPHIC_DAT…" at bounding box center [742, 410] width 767 height 96
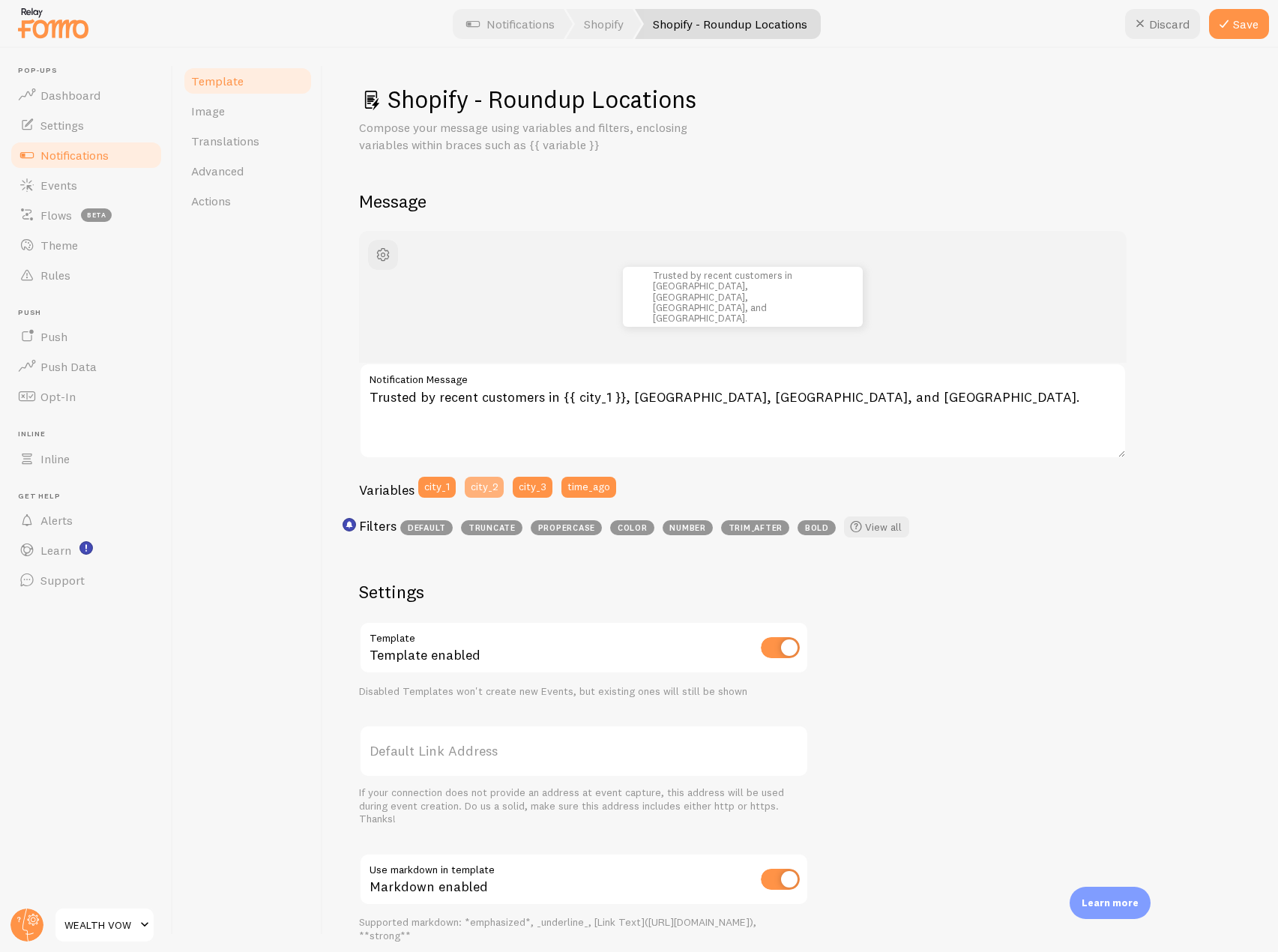
click at [470, 486] on button "city_2" at bounding box center [484, 487] width 39 height 21
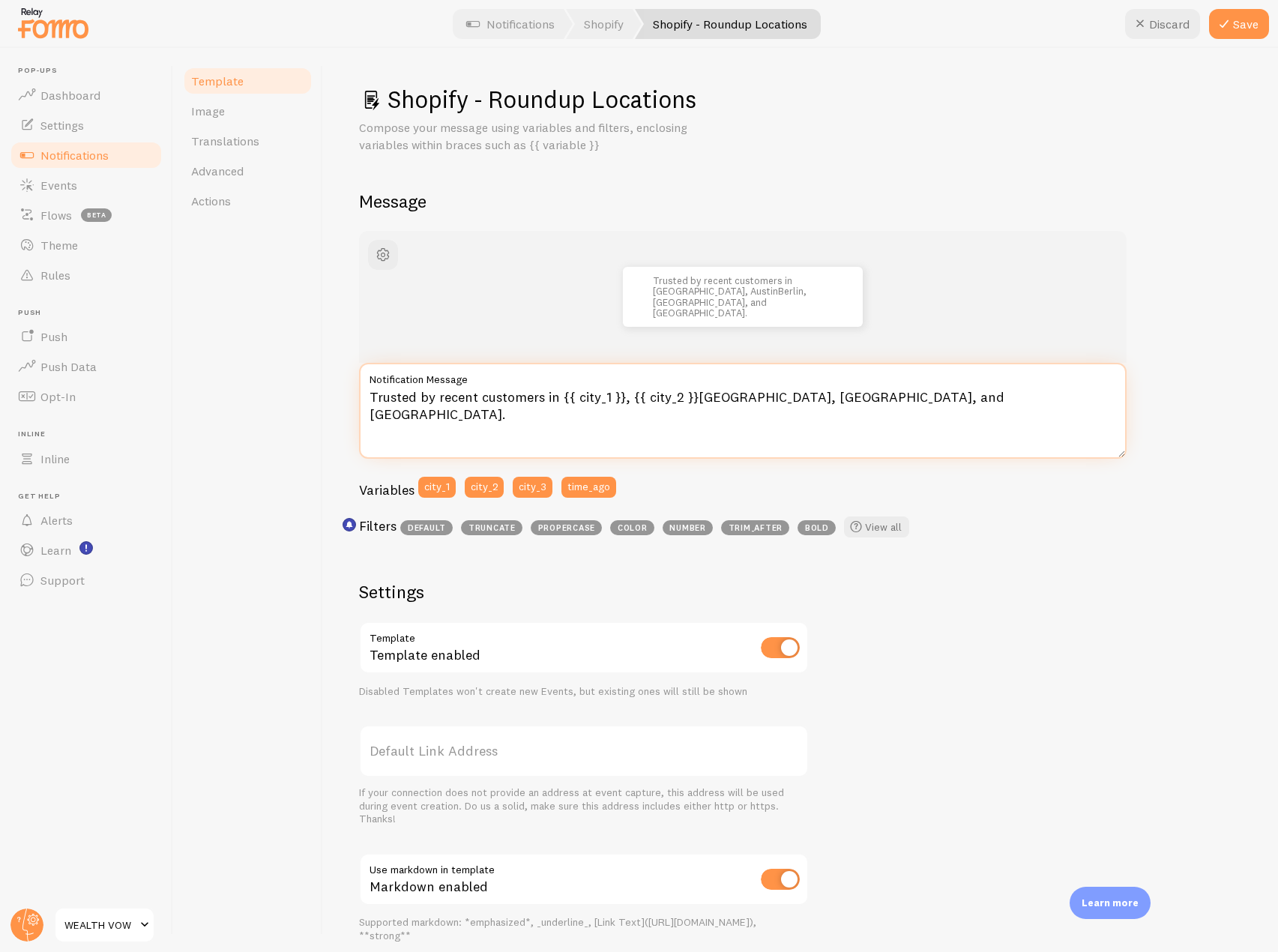
drag, startPoint x: 769, startPoint y: 400, endPoint x: 694, endPoint y: 401, distance: 75.0
click at [694, 401] on textarea "Trusted by recent customers in {{ city_1 }}, {{ city_2 }}[GEOGRAPHIC_DATA], [GE…" at bounding box center [742, 410] width 767 height 96
click at [738, 398] on textarea "Trusted by recent customers in {{ city_1 }}, {{ city_2 }} and [GEOGRAPHIC_DATA]." at bounding box center [742, 410] width 767 height 96
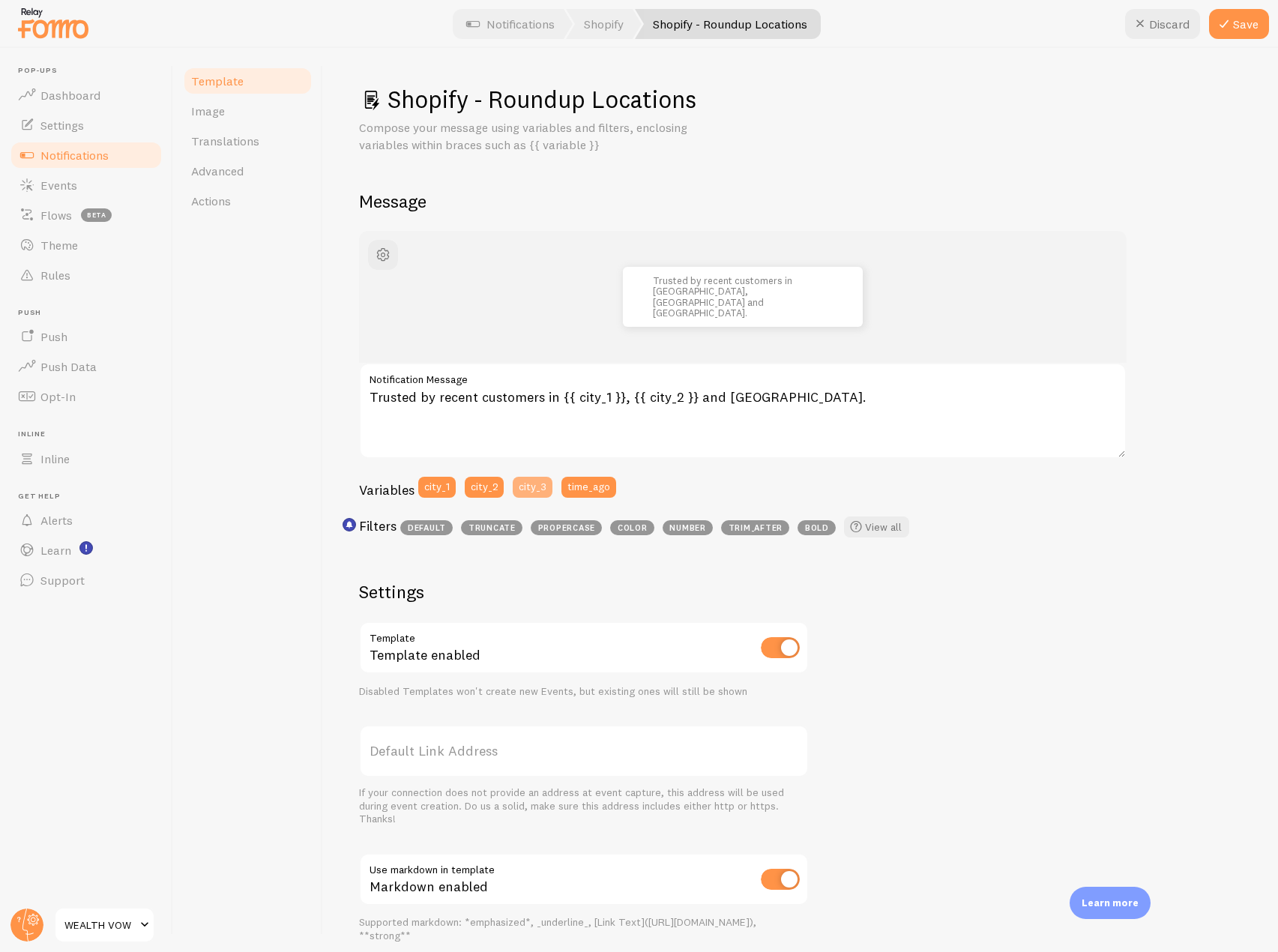
click at [520, 486] on button "city_3" at bounding box center [533, 487] width 40 height 21
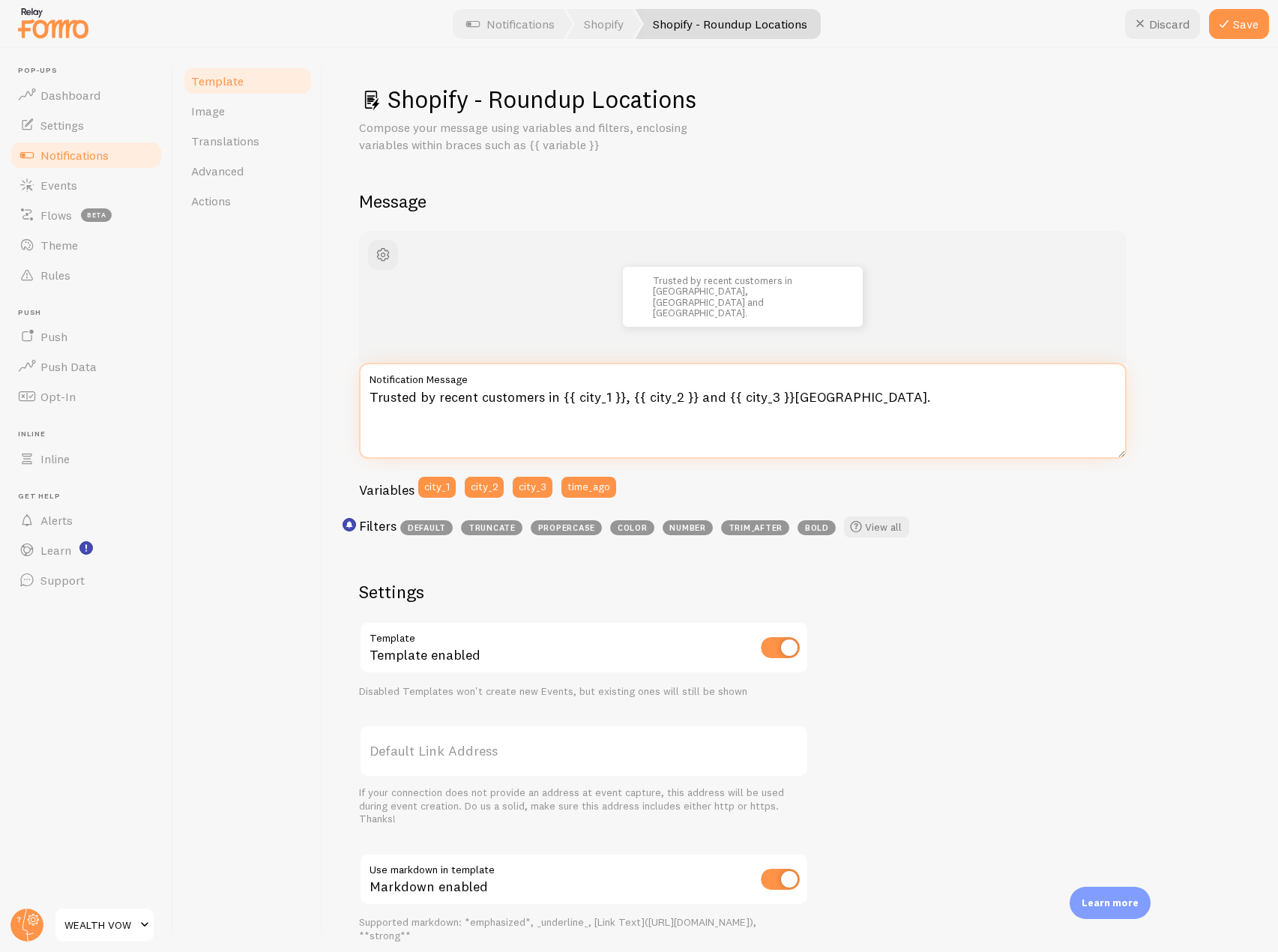
click at [795, 396] on textarea "Trusted by recent customers in {{ city_1 }}, {{ city_2 }} and {{ city_3 }}[GEOG…" at bounding box center [742, 410] width 767 height 96
type textarea "Trusted by recent customers in {{ city_1 }}, {{ city_2 }} and {{ city_3 }}."
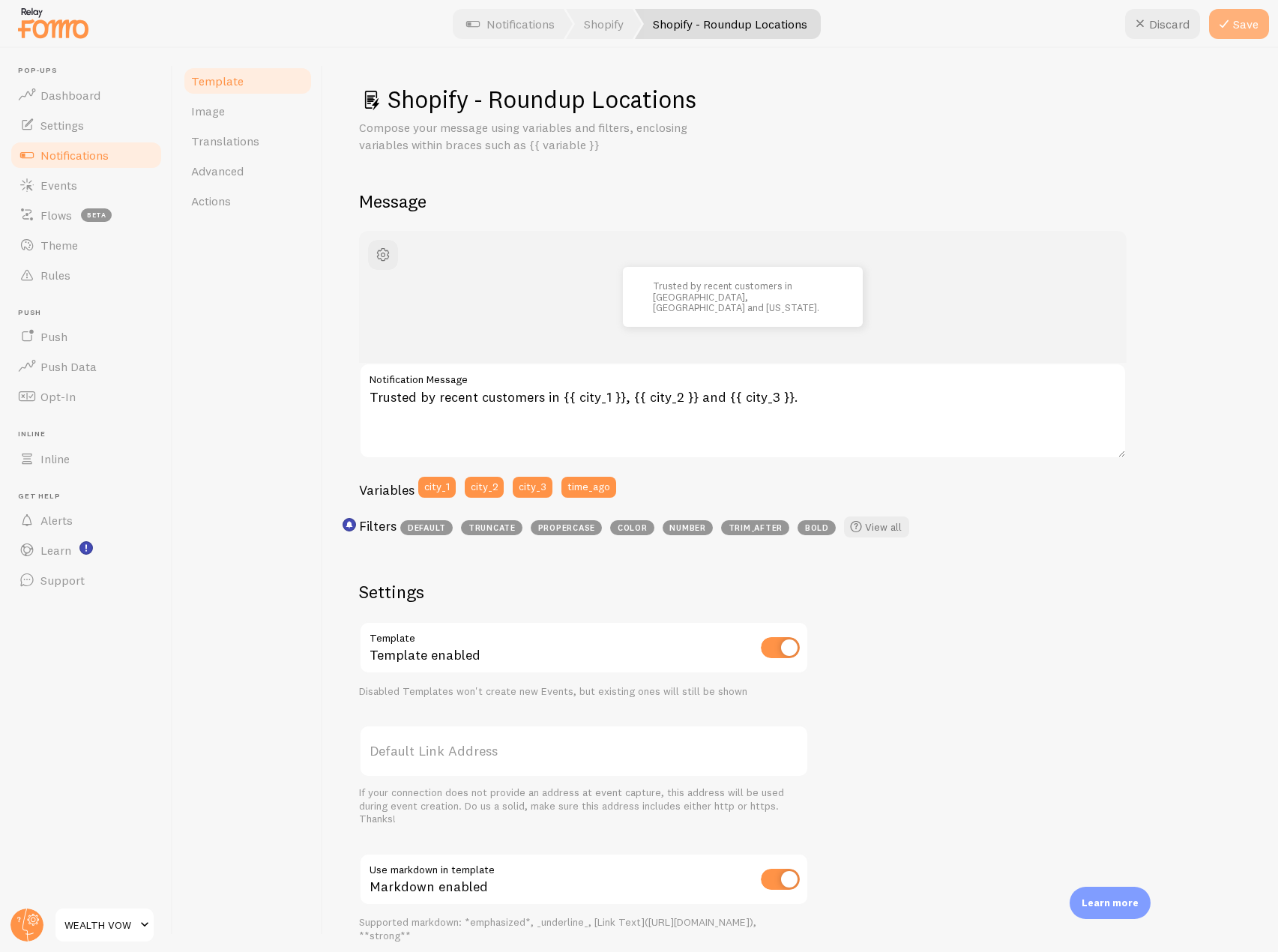
click at [1245, 21] on button "Save" at bounding box center [1239, 24] width 60 height 30
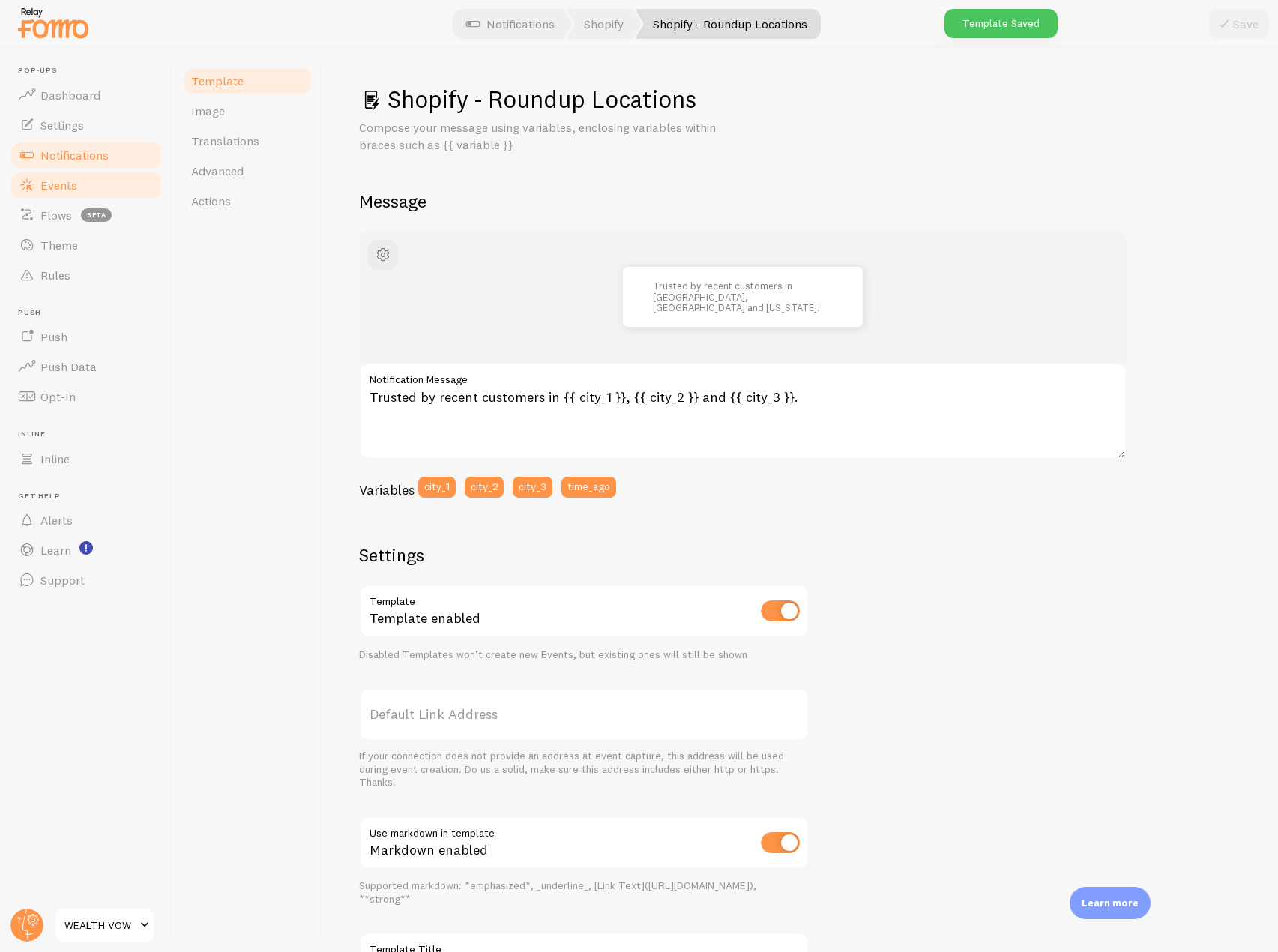
click at [117, 190] on link "Events" at bounding box center [86, 185] width 154 height 30
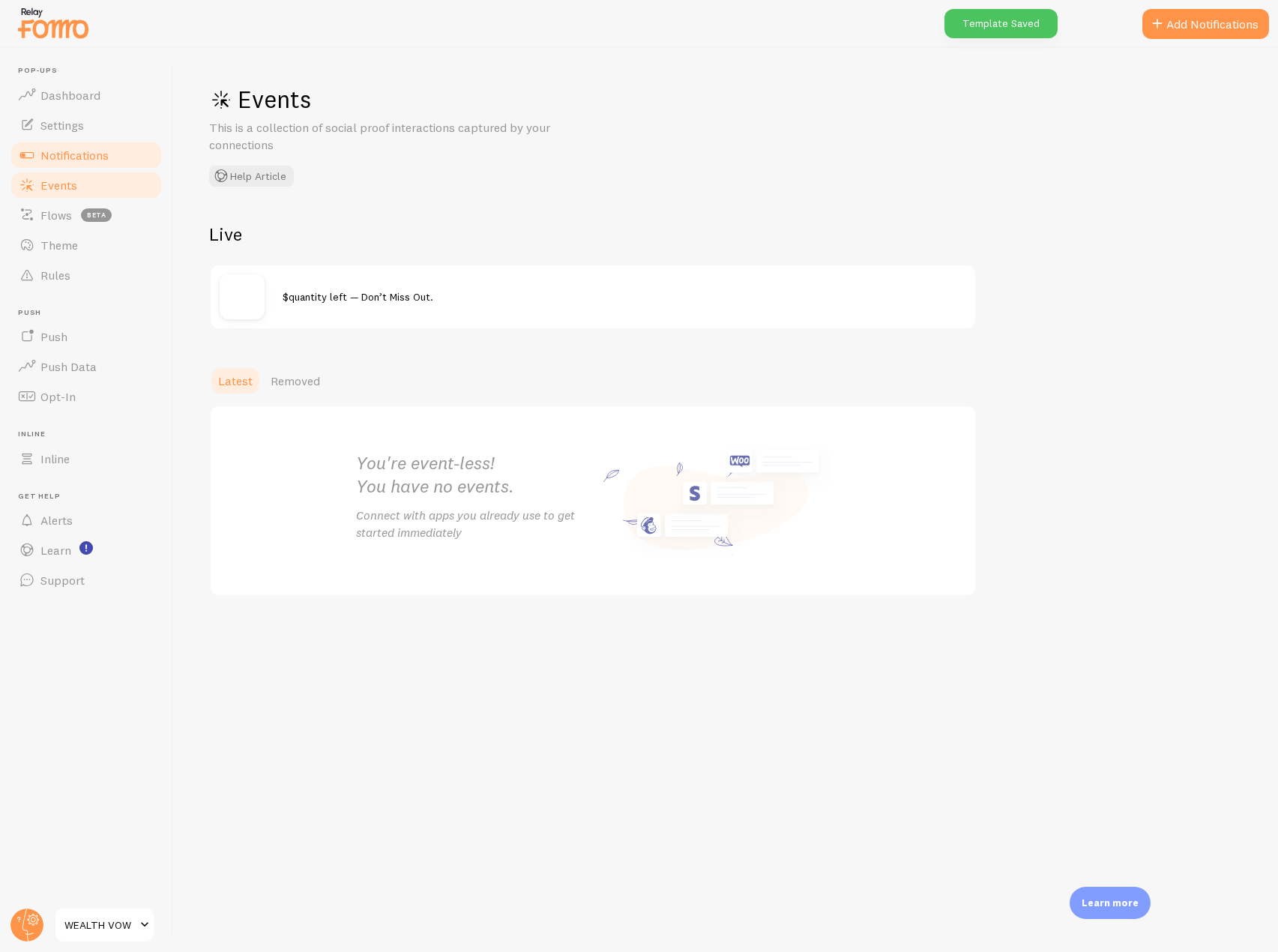
click at [99, 160] on span "Notifications" at bounding box center [74, 154] width 68 height 15
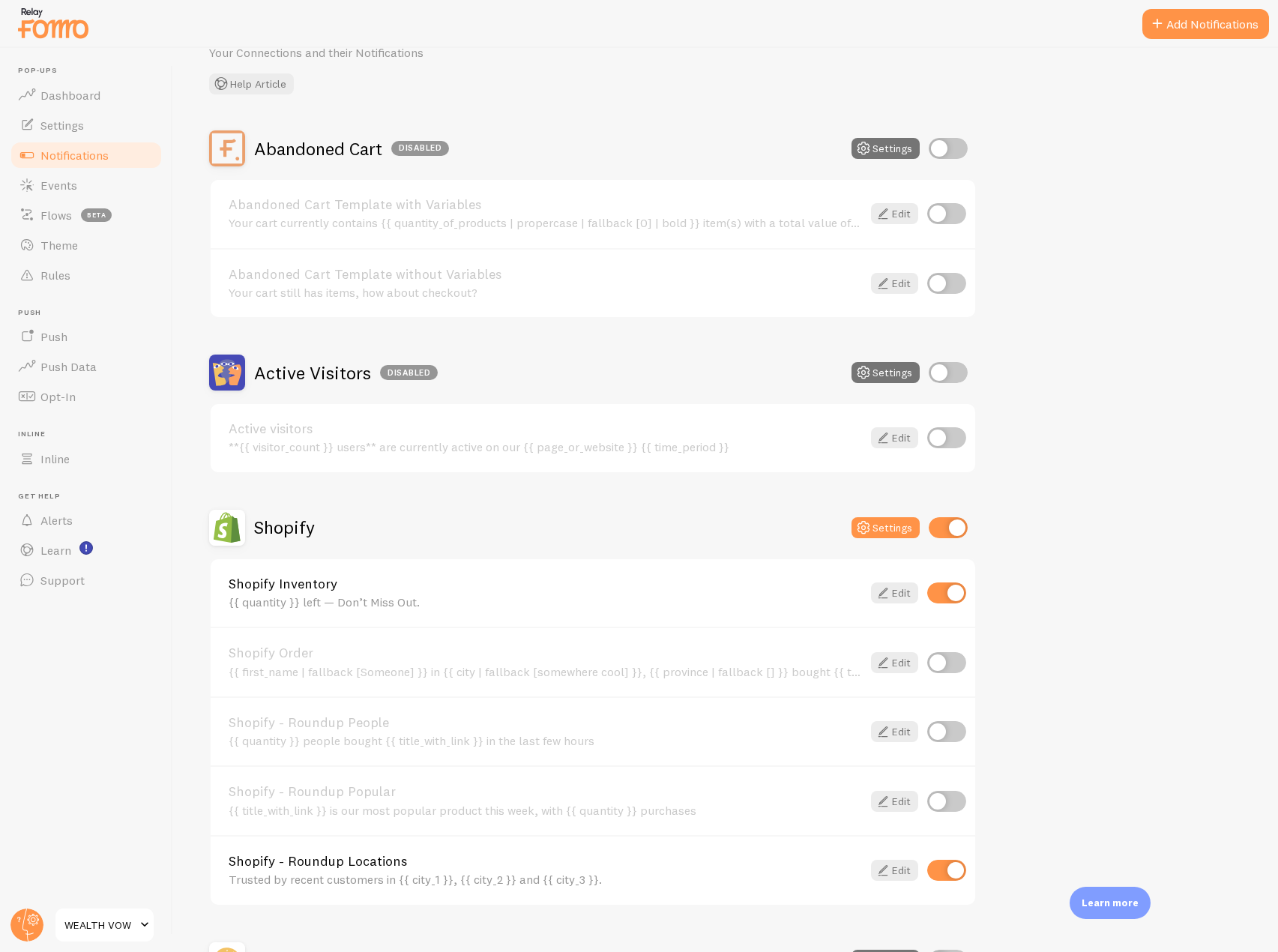
scroll to position [150, 0]
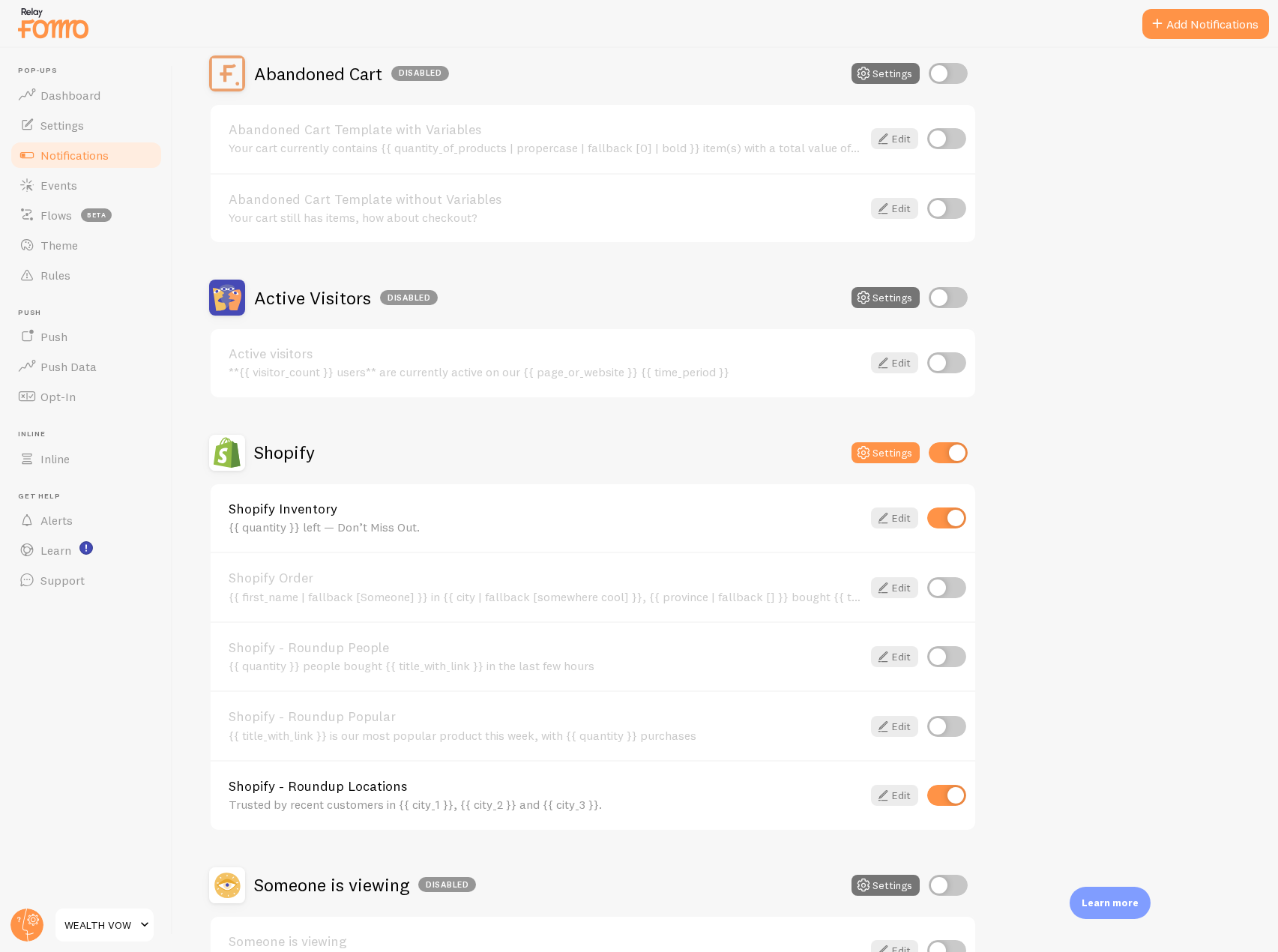
click at [953, 594] on input "checkbox" at bounding box center [946, 588] width 39 height 21
checkbox input "true"
click at [66, 181] on span "Events" at bounding box center [59, 185] width 36 height 15
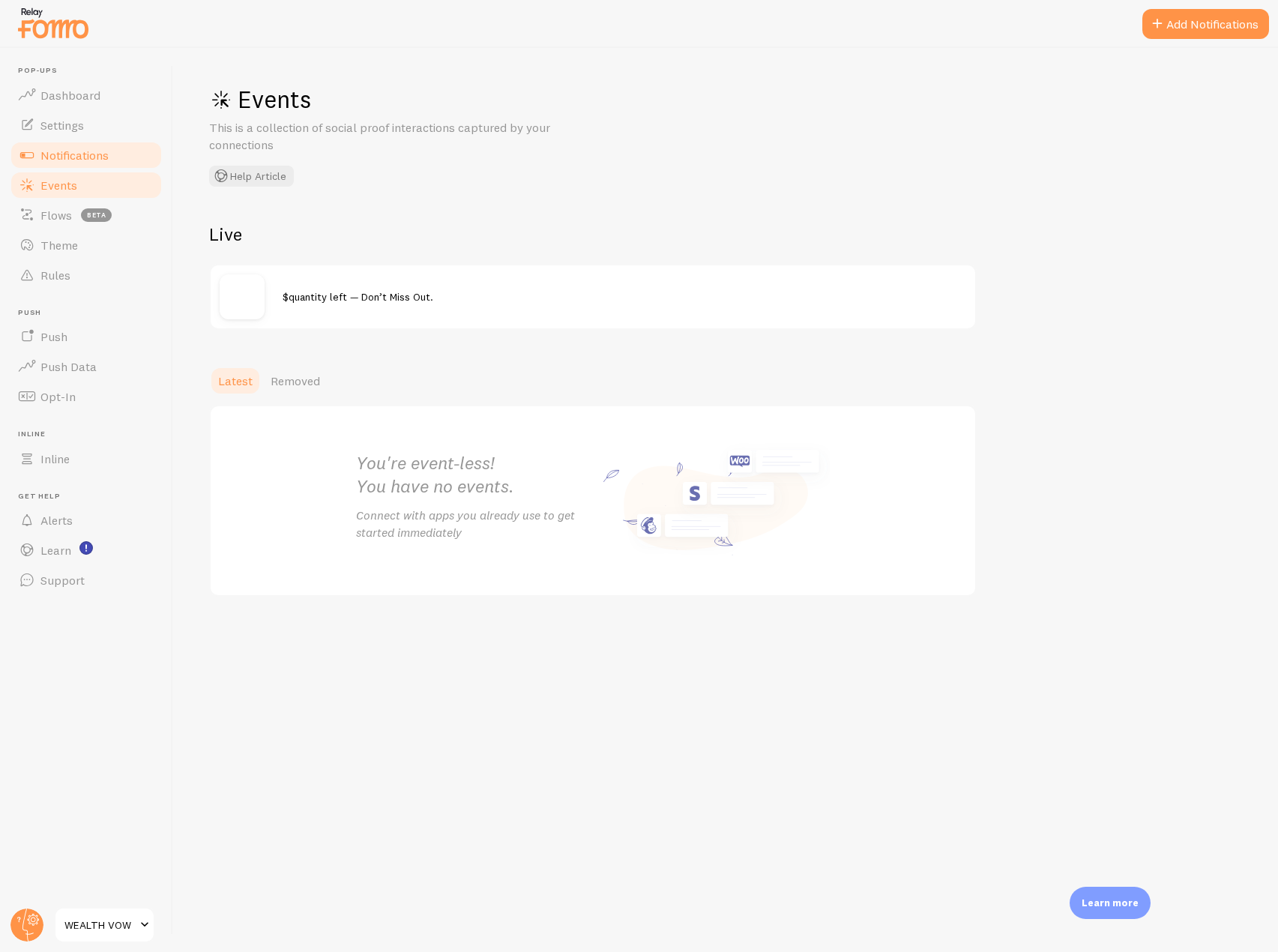
click at [120, 146] on link "Notifications" at bounding box center [86, 155] width 154 height 30
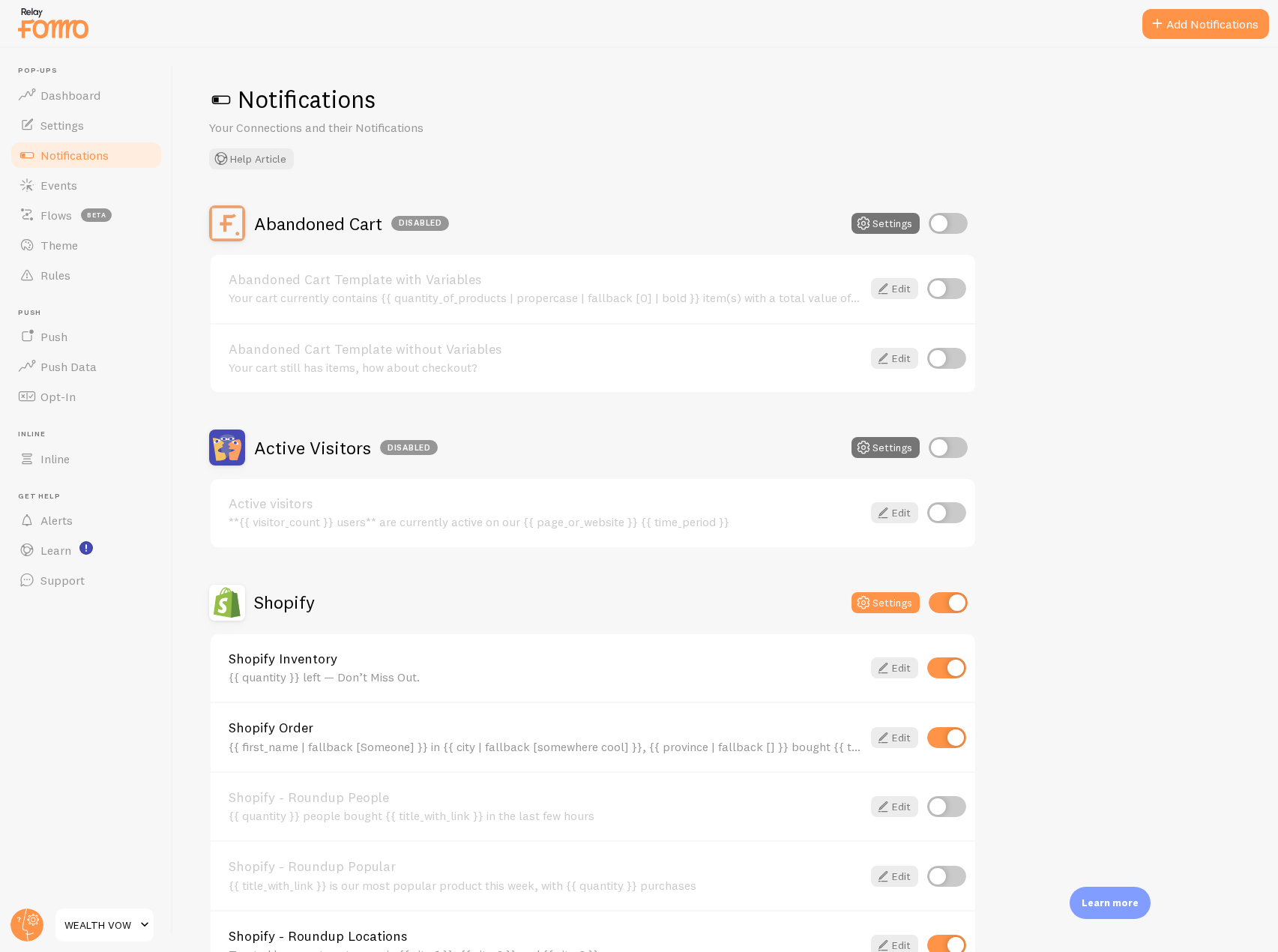
scroll to position [225, 0]
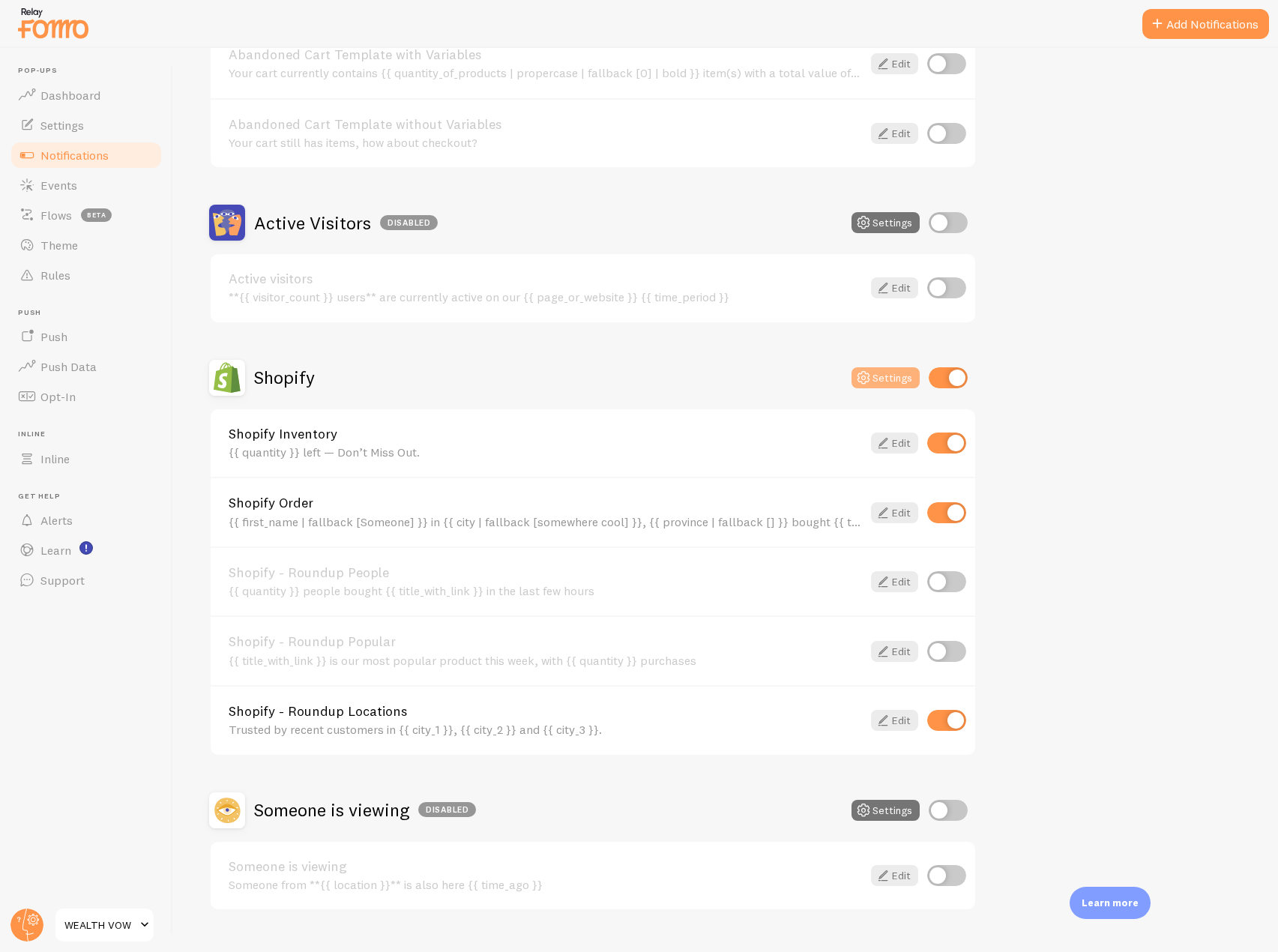
click at [877, 383] on button "Settings" at bounding box center [885, 378] width 68 height 21
